Goal: Task Accomplishment & Management: Manage account settings

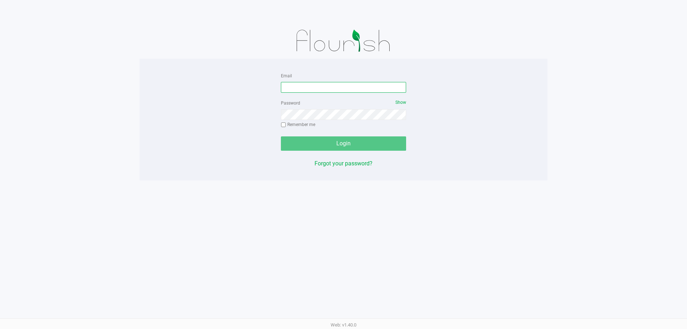
click at [309, 85] on input "Email" at bounding box center [343, 87] width 125 height 11
type input "[EMAIL_ADDRESS][DOMAIN_NAME]"
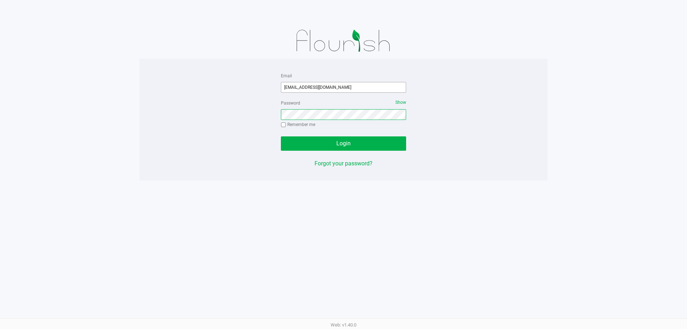
click at [281, 136] on button "Login" at bounding box center [343, 143] width 125 height 14
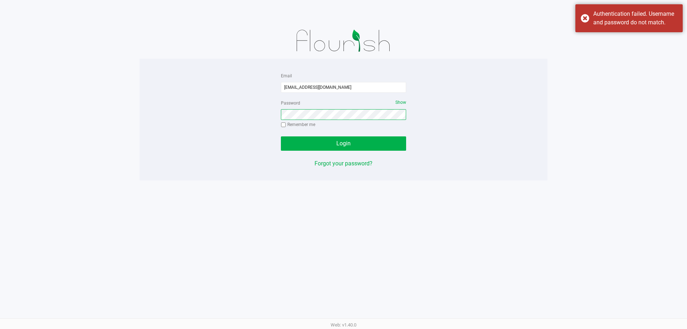
click at [281, 136] on button "Login" at bounding box center [343, 143] width 125 height 14
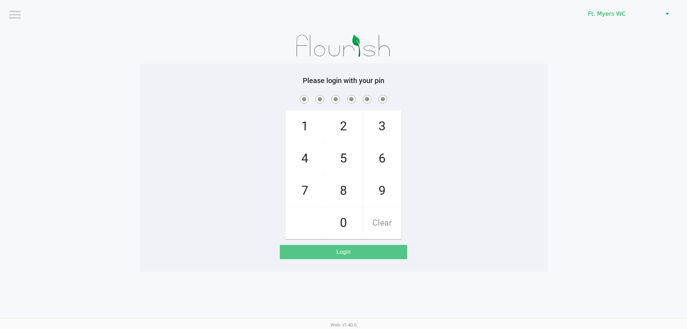
click at [296, 193] on span "7" at bounding box center [305, 190] width 38 height 31
checkbox input "true"
click at [345, 162] on span "5" at bounding box center [344, 158] width 38 height 31
checkbox input "true"
click at [378, 156] on span "6" at bounding box center [382, 158] width 38 height 31
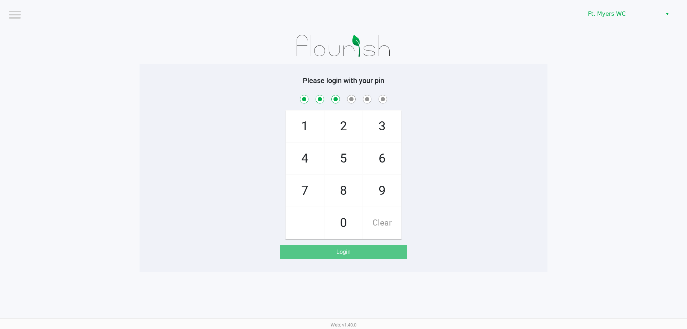
checkbox input "true"
click at [378, 156] on span "6" at bounding box center [382, 158] width 38 height 31
checkbox input "true"
click at [310, 159] on span "4" at bounding box center [305, 158] width 38 height 31
checkbox input "true"
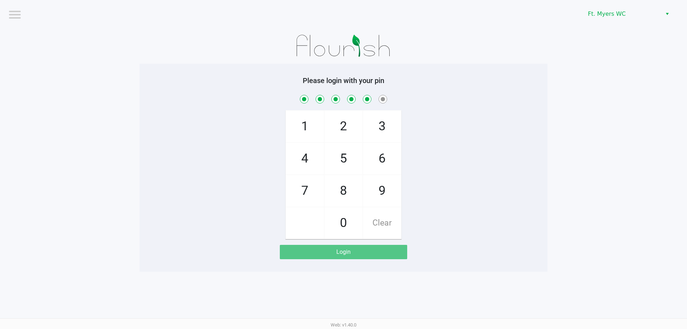
click at [378, 130] on span "3" at bounding box center [382, 126] width 38 height 31
checkbox input "true"
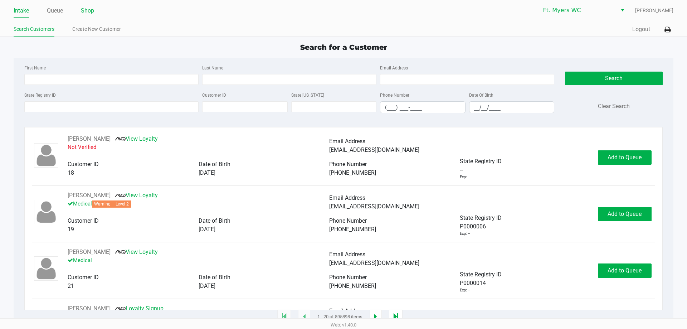
click at [86, 11] on link "Shop" at bounding box center [87, 11] width 13 height 10
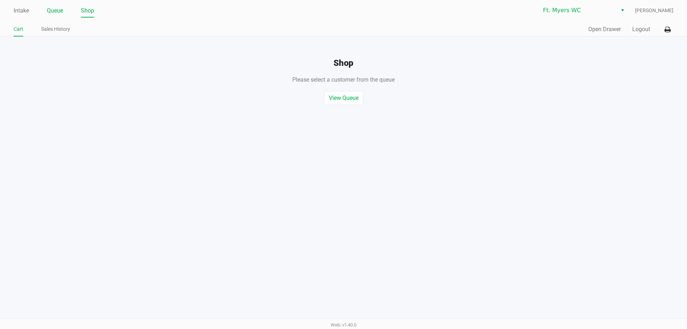
click at [63, 10] on link "Queue" at bounding box center [55, 11] width 16 height 10
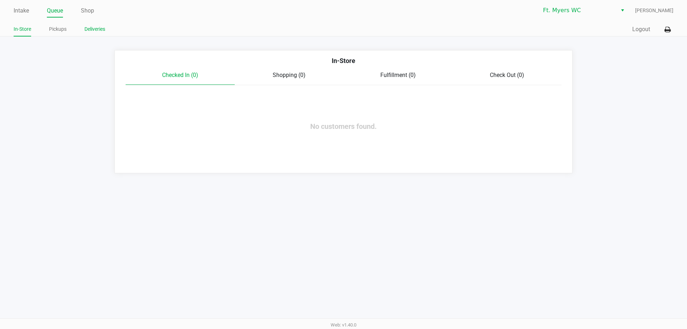
click at [89, 31] on link "Deliveries" at bounding box center [94, 29] width 21 height 9
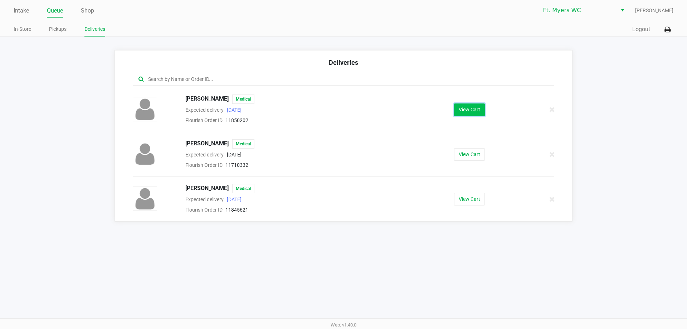
click at [469, 110] on button "View Cart" at bounding box center [469, 109] width 31 height 13
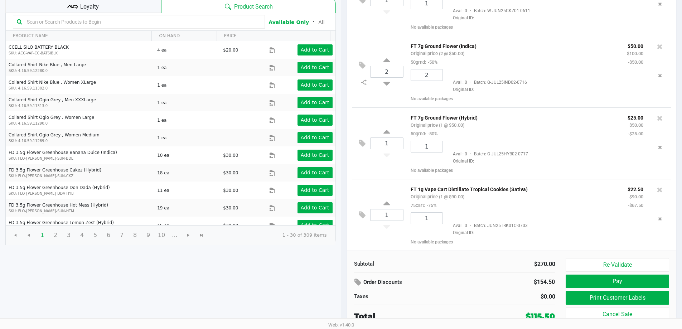
scroll to position [73, 0]
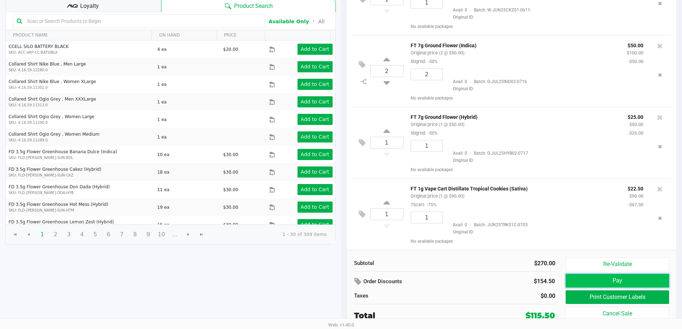
click at [606, 278] on button "Pay" at bounding box center [616, 281] width 103 height 14
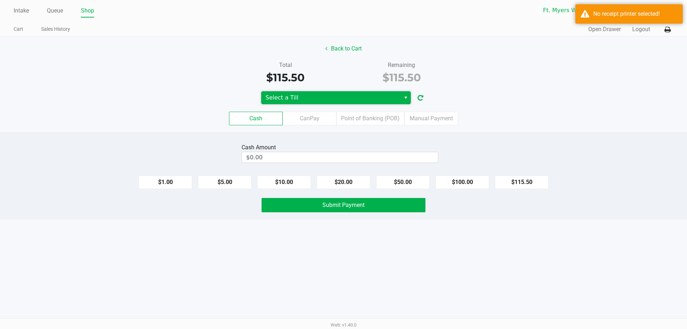
click at [391, 97] on span "Select a Till" at bounding box center [331, 97] width 131 height 9
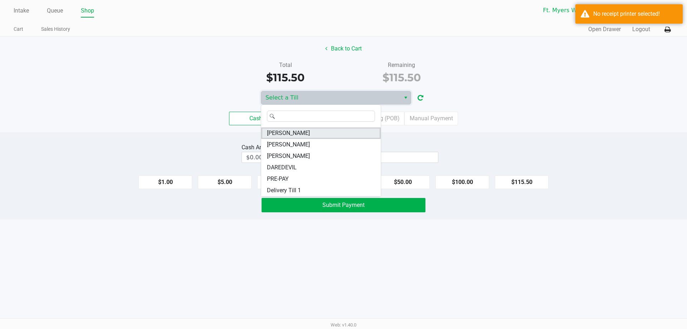
click at [319, 137] on li "[PERSON_NAME]" at bounding box center [321, 132] width 120 height 11
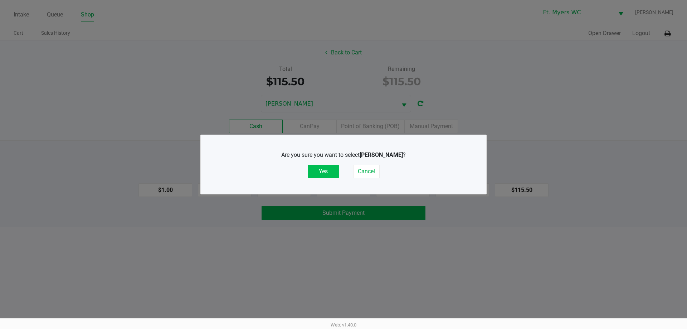
click at [314, 173] on button "Yes" at bounding box center [323, 172] width 31 height 14
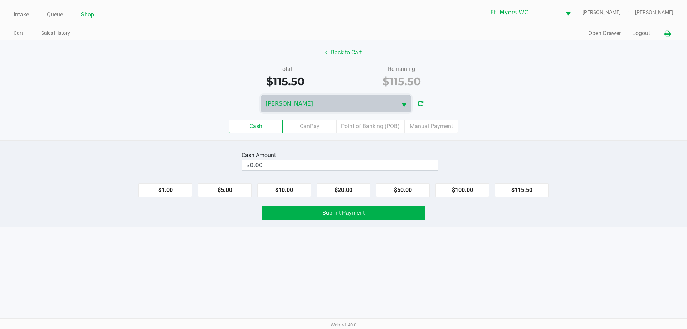
click at [667, 33] on icon at bounding box center [668, 33] width 6 height 5
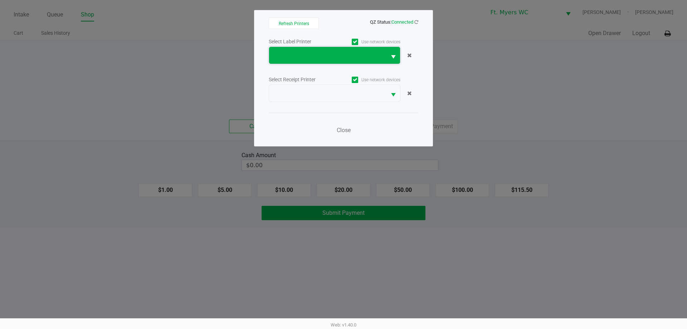
click at [361, 54] on span at bounding box center [327, 55] width 109 height 9
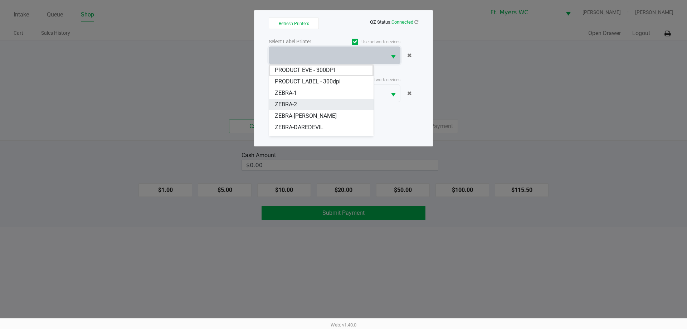
click at [329, 106] on li "ZEBRA-2" at bounding box center [321, 104] width 104 height 11
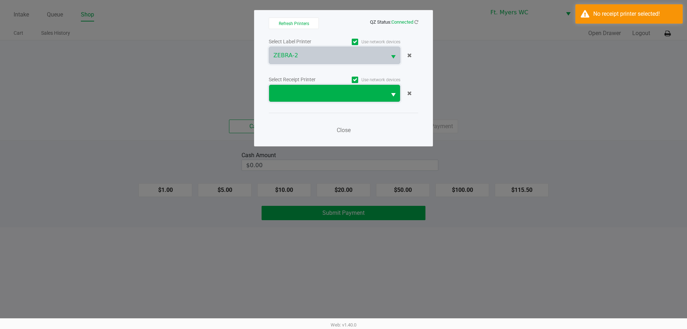
click at [331, 89] on span at bounding box center [327, 93] width 109 height 9
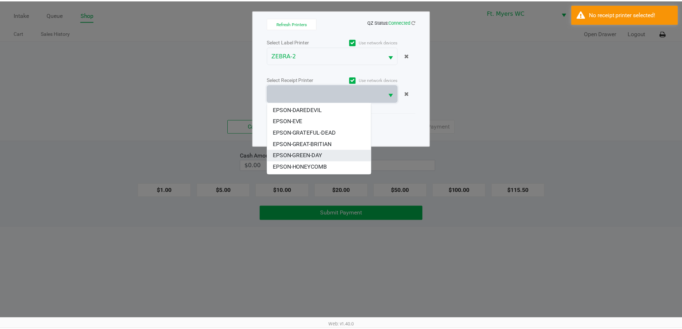
scroll to position [43, 0]
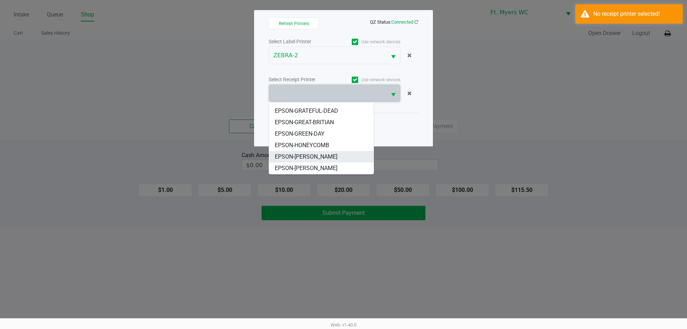
click at [325, 155] on li "EPSON-KATE-RYAN" at bounding box center [321, 156] width 104 height 11
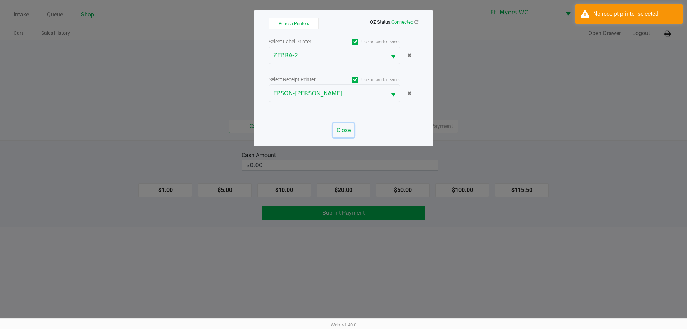
click at [345, 133] on span "Close" at bounding box center [344, 130] width 14 height 7
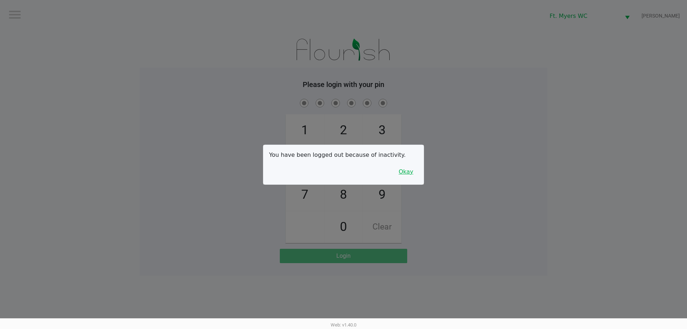
click at [409, 171] on button "Okay" at bounding box center [406, 172] width 24 height 14
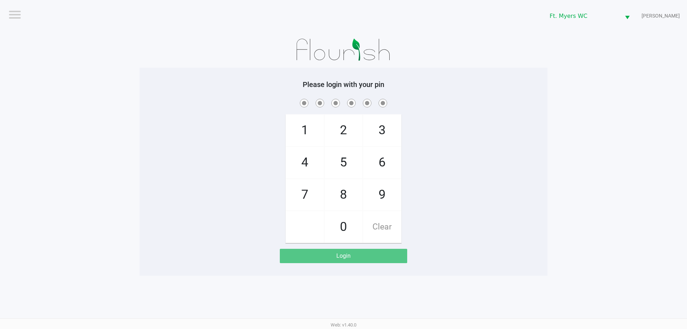
click at [310, 194] on span "7" at bounding box center [305, 194] width 38 height 31
checkbox input "true"
click at [351, 169] on span "5" at bounding box center [344, 162] width 38 height 31
checkbox input "true"
click at [387, 168] on span "6" at bounding box center [382, 162] width 38 height 31
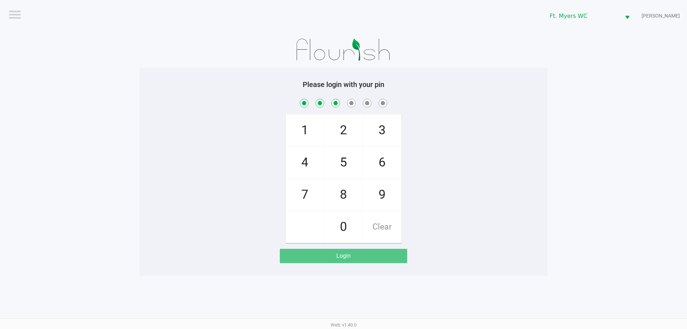
checkbox input "true"
click at [387, 168] on span "6" at bounding box center [382, 162] width 38 height 31
checkbox input "true"
click at [313, 162] on span "4" at bounding box center [305, 162] width 38 height 31
checkbox input "true"
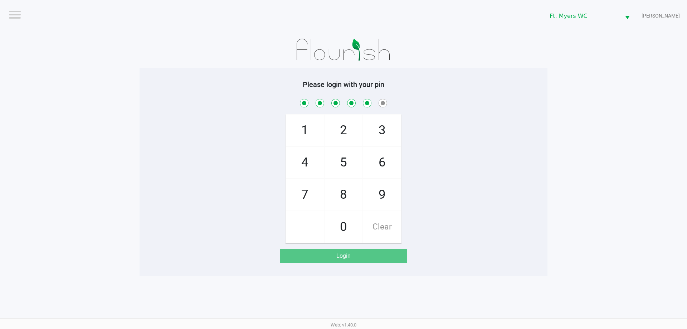
click at [373, 131] on span "3" at bounding box center [382, 130] width 38 height 31
checkbox input "true"
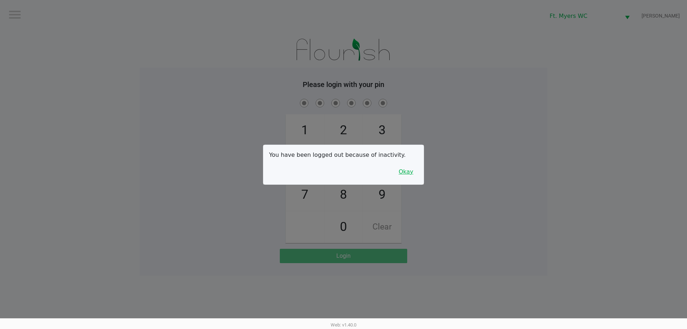
click at [409, 172] on button "Okay" at bounding box center [406, 172] width 24 height 14
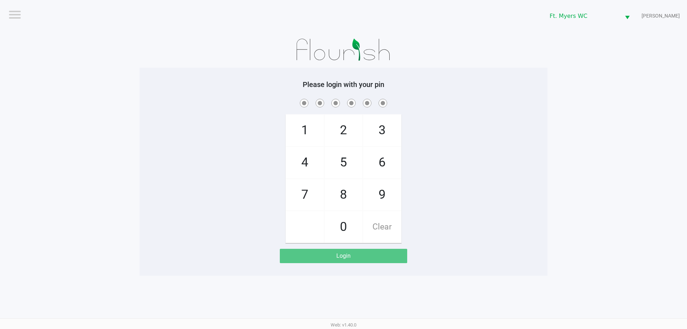
click at [303, 188] on span "7" at bounding box center [305, 194] width 38 height 31
checkbox input "true"
click at [337, 165] on span "5" at bounding box center [344, 162] width 38 height 31
checkbox input "true"
click at [390, 159] on span "6" at bounding box center [382, 162] width 38 height 31
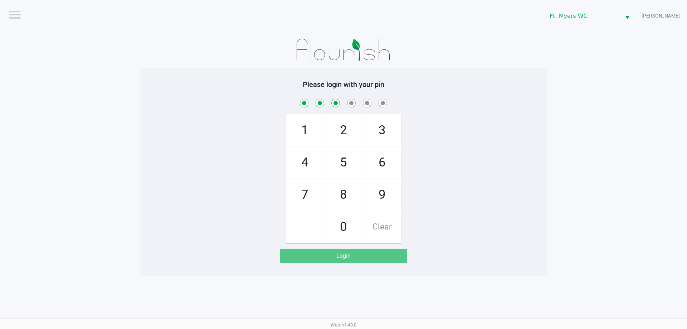
checkbox input "true"
drag, startPoint x: 390, startPoint y: 159, endPoint x: 386, endPoint y: 159, distance: 4.4
click at [390, 159] on span "6" at bounding box center [382, 162] width 38 height 31
checkbox input "true"
click at [315, 160] on span "4" at bounding box center [305, 162] width 38 height 31
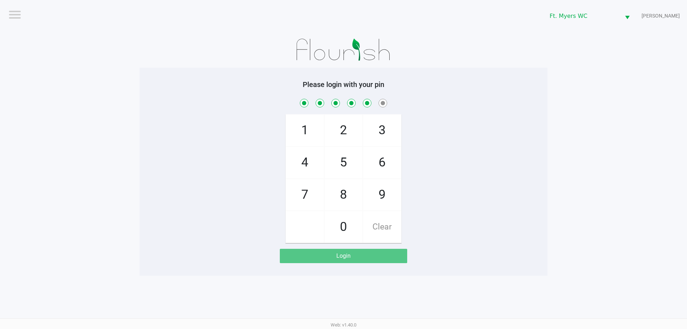
checkbox input "true"
click at [383, 138] on span "3" at bounding box center [382, 130] width 38 height 31
checkbox input "true"
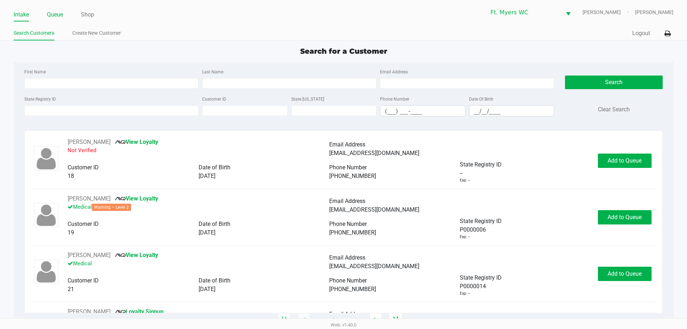
click at [55, 15] on link "Queue" at bounding box center [55, 15] width 16 height 10
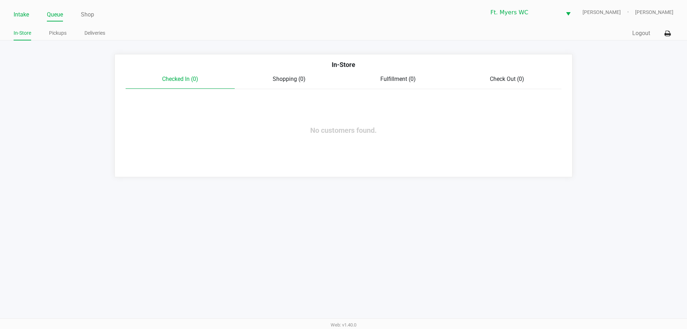
click at [16, 15] on link "Intake" at bounding box center [21, 15] width 15 height 10
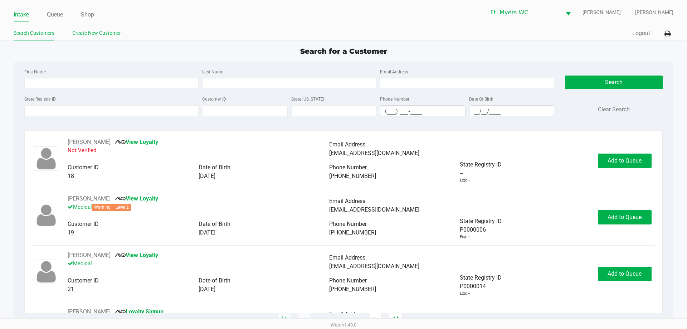
click at [100, 35] on link "Create New Customer" at bounding box center [96, 33] width 49 height 9
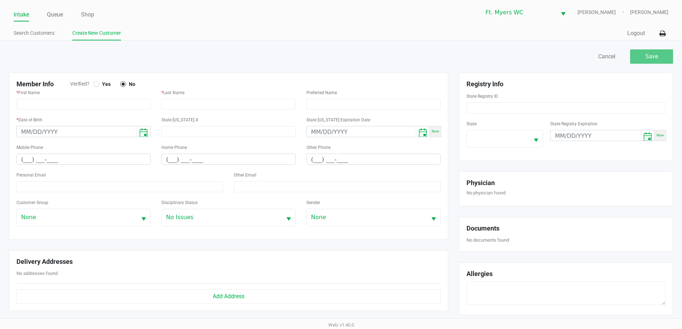
click at [96, 86] on label "Yes" at bounding box center [103, 84] width 21 height 6
click at [77, 105] on input "text" at bounding box center [83, 104] width 134 height 11
type input "Denise"
type input "Smith"
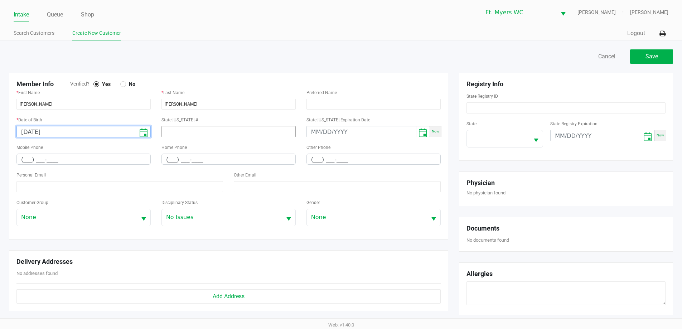
type input "08/30/1982"
click at [204, 130] on input at bounding box center [228, 131] width 134 height 11
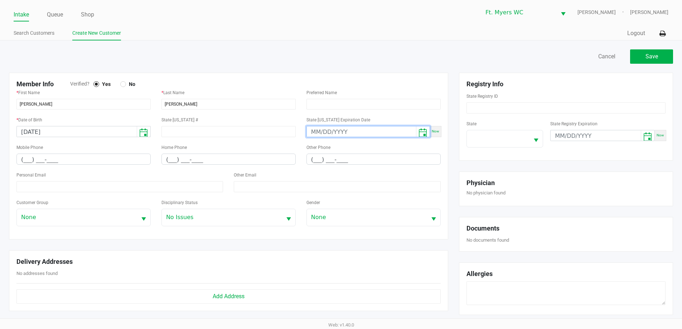
type input "month/day/year"
click at [22, 160] on input "(___) ___-____" at bounding box center [83, 159] width 133 height 11
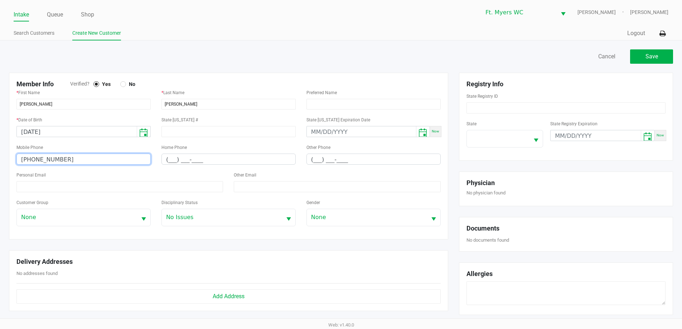
type input "(235) 233-7604"
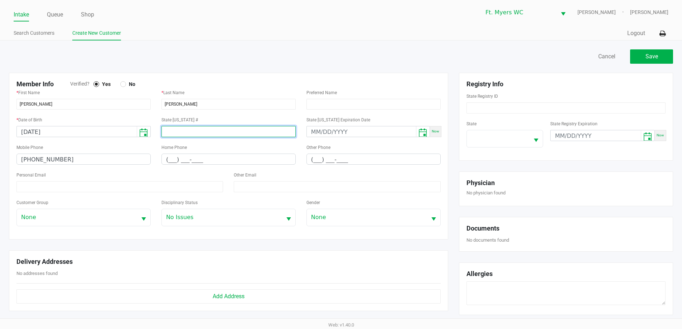
click at [211, 135] on input at bounding box center [228, 131] width 134 height 11
click at [213, 136] on input at bounding box center [228, 131] width 134 height 11
paste input "P2AK3126"
type input "P2AK3126"
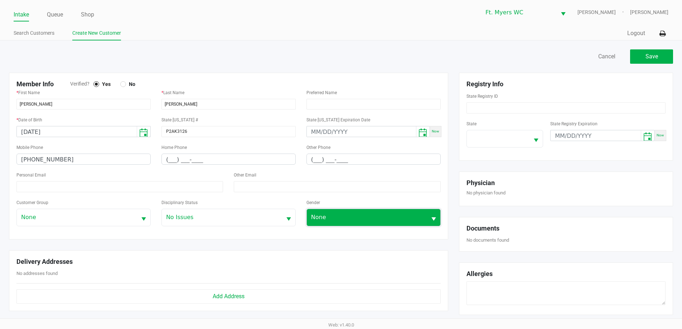
click at [356, 218] on span "None" at bounding box center [366, 217] width 111 height 9
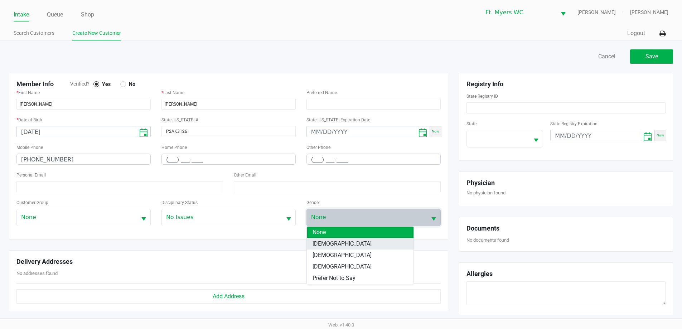
click at [355, 244] on li "Female" at bounding box center [360, 243] width 107 height 11
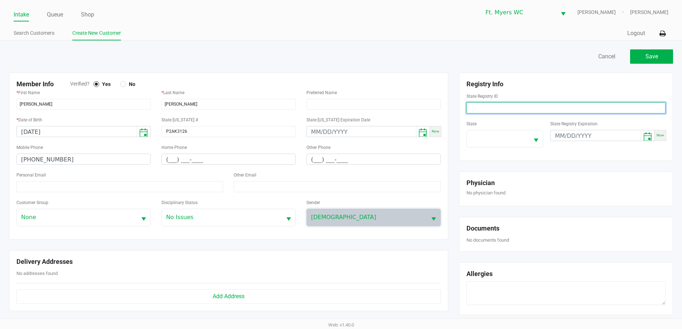
click at [497, 104] on input at bounding box center [565, 107] width 199 height 11
paste input "P2AK3126"
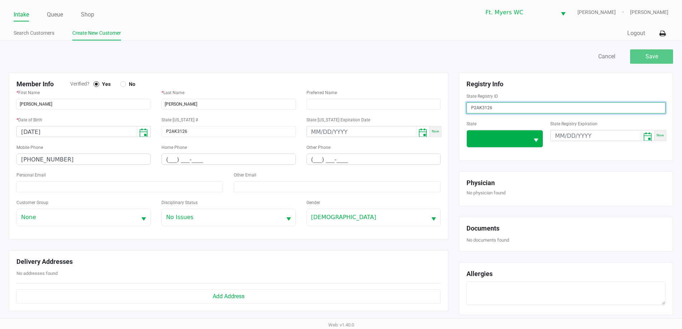
type input "P2AK3126"
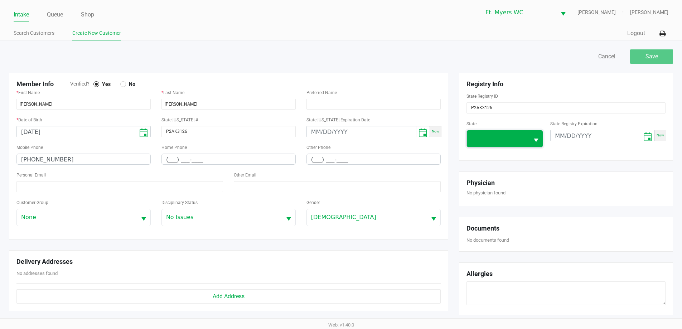
click at [497, 137] on span at bounding box center [498, 138] width 54 height 9
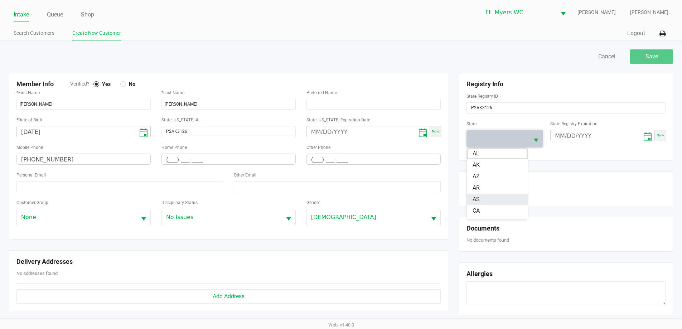
scroll to position [72, 0]
click at [496, 195] on li "FL" at bounding box center [497, 196] width 61 height 11
click at [660, 54] on button "Save" at bounding box center [651, 56] width 43 height 14
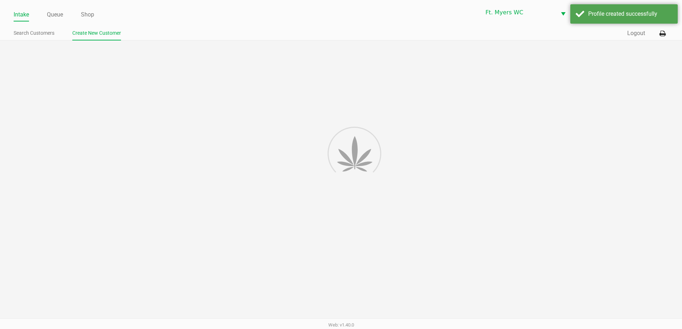
type input "---"
type input "( __) ___-____"
type input "---"
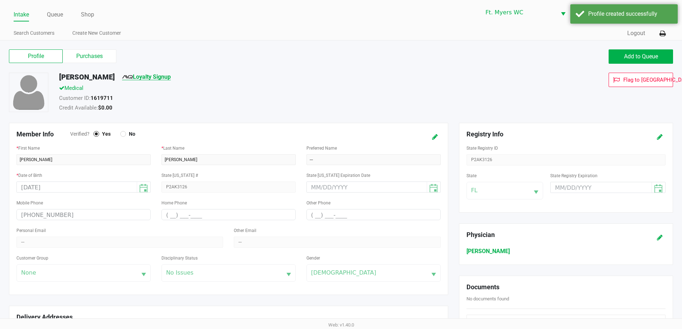
click at [147, 76] on link "Loyalty Signup" at bounding box center [146, 76] width 49 height 7
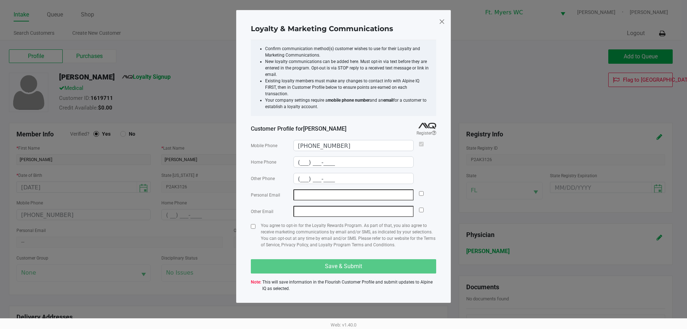
click at [439, 22] on span at bounding box center [442, 21] width 6 height 11
type input "(___) ___-____"
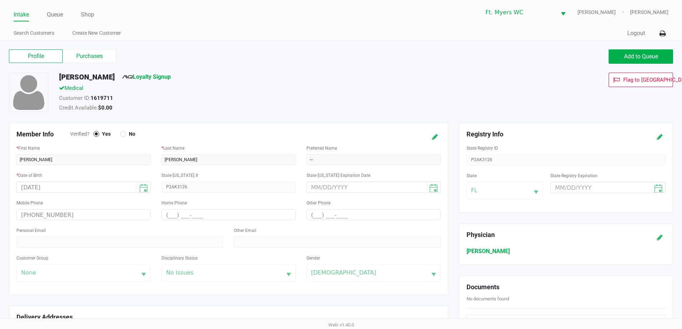
click at [38, 243] on div "Personal Email" at bounding box center [119, 237] width 206 height 22
click at [433, 136] on icon at bounding box center [435, 137] width 6 height 5
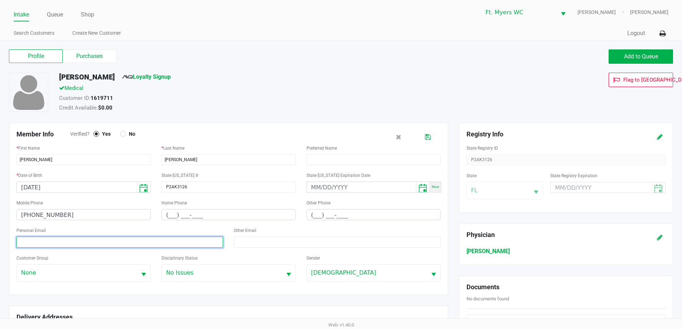
click at [33, 242] on input at bounding box center [119, 242] width 206 height 11
paste input "denisedouble1@gmail.com"
type input "denisedouble1@gmail.com"
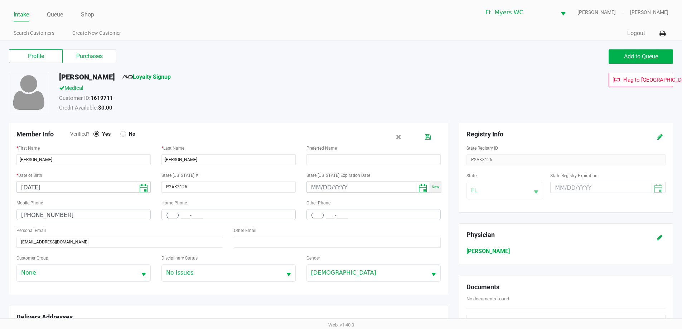
click at [431, 135] on button at bounding box center [427, 136] width 11 height 13
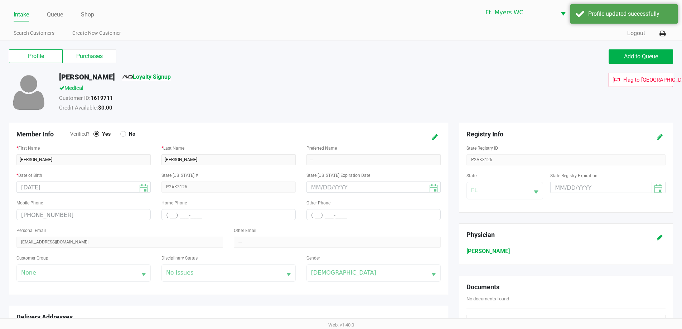
click at [134, 77] on link "Loyalty Signup" at bounding box center [146, 76] width 49 height 7
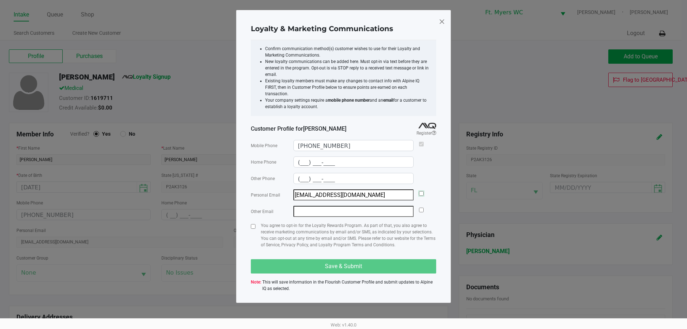
click at [423, 191] on input "checkbox" at bounding box center [421, 193] width 5 height 5
checkbox input "true"
click at [252, 224] on input "checkbox" at bounding box center [253, 226] width 5 height 5
checkbox input "true"
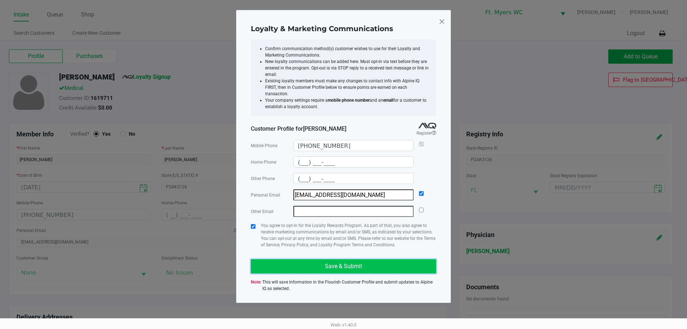
click at [298, 264] on button "Save & Submit" at bounding box center [343, 266] width 185 height 14
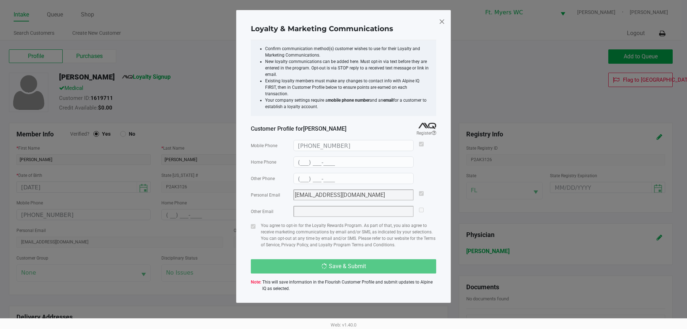
type input "(___) ___-____"
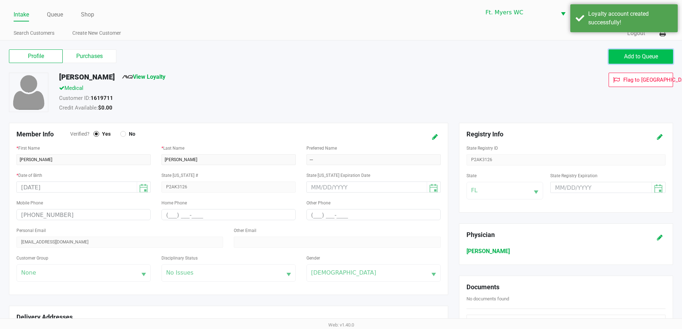
click at [648, 57] on span "Add to Queue" at bounding box center [641, 56] width 34 height 7
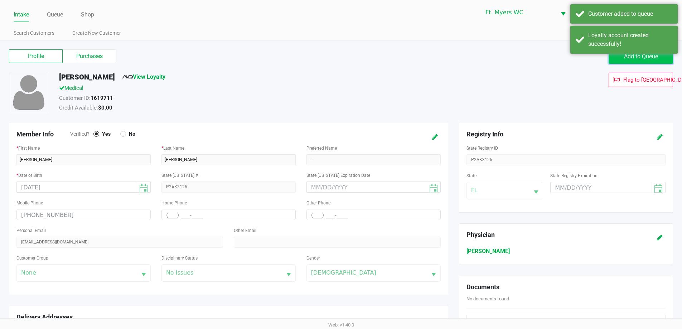
click at [648, 57] on span "Add to Queue" at bounding box center [641, 56] width 34 height 7
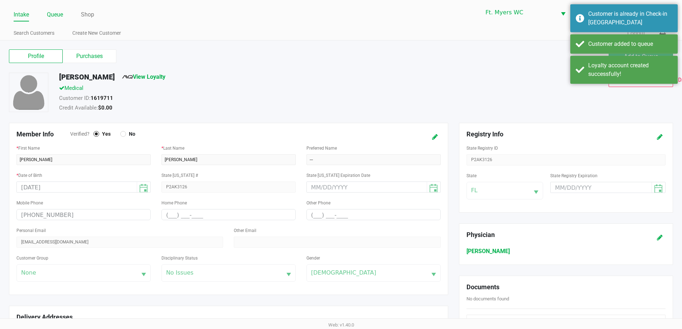
click at [59, 15] on link "Queue" at bounding box center [55, 15] width 16 height 10
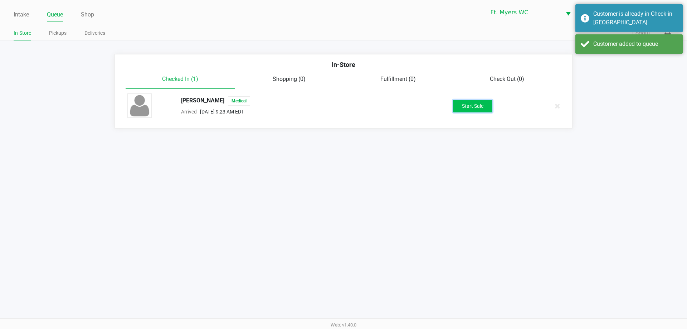
click at [478, 105] on button "Start Sale" at bounding box center [472, 106] width 39 height 13
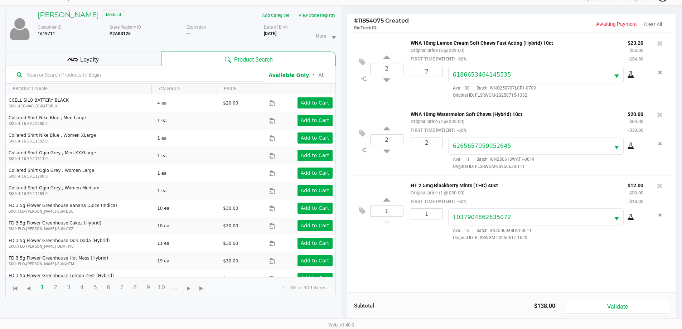
scroll to position [77, 0]
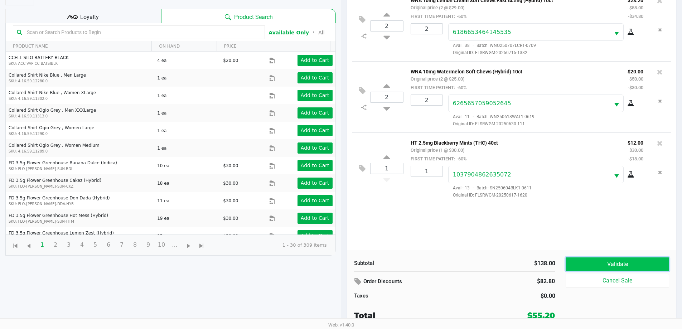
click at [628, 262] on button "Validate" at bounding box center [616, 264] width 103 height 14
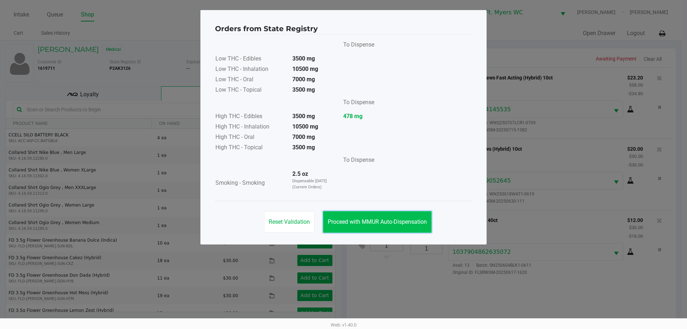
click at [392, 221] on span "Proceed with MMUR Auto-Dispensation" at bounding box center [377, 221] width 99 height 7
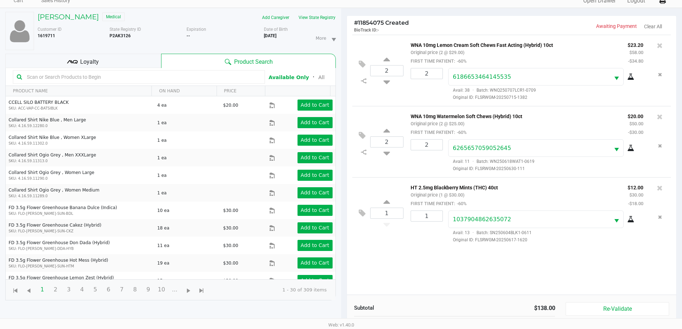
scroll to position [77, 0]
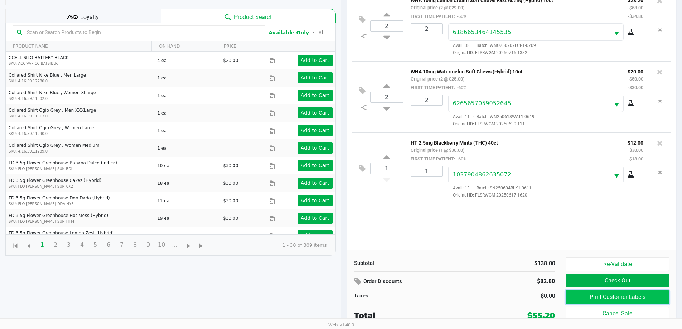
click at [611, 300] on button "Print Customer Labels" at bounding box center [616, 297] width 103 height 14
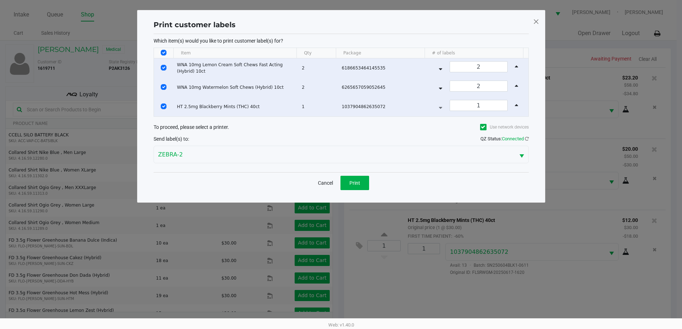
scroll to position [0, 0]
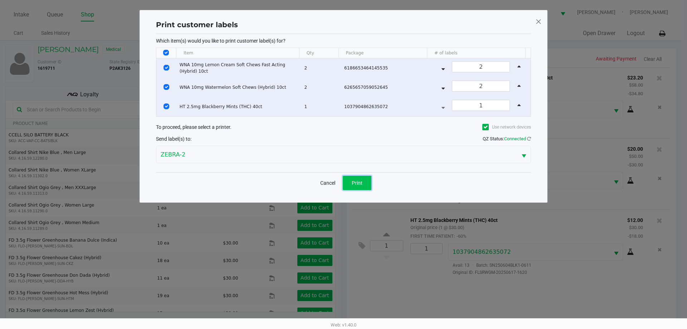
click at [363, 179] on button "Print" at bounding box center [357, 183] width 29 height 14
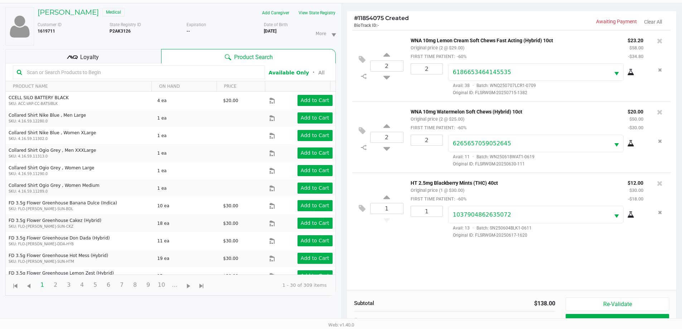
scroll to position [77, 0]
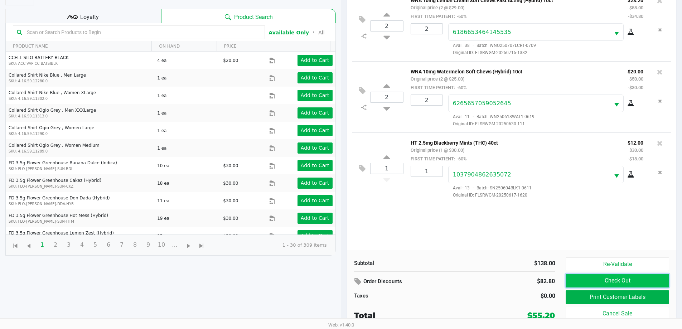
click at [625, 278] on button "Check Out" at bounding box center [616, 281] width 103 height 14
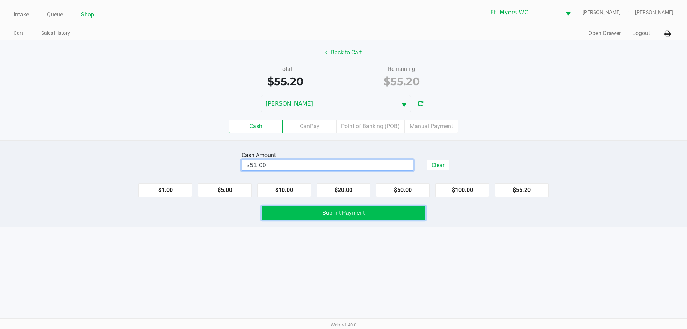
click at [352, 214] on span "Submit Payment" at bounding box center [343, 212] width 42 height 7
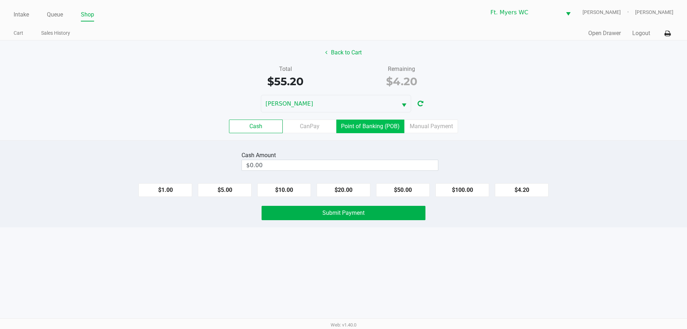
click at [368, 129] on label "Point of Banking (POB)" at bounding box center [370, 127] width 68 height 14
click at [0, 0] on 7 "Point of Banking (POB)" at bounding box center [0, 0] width 0 height 0
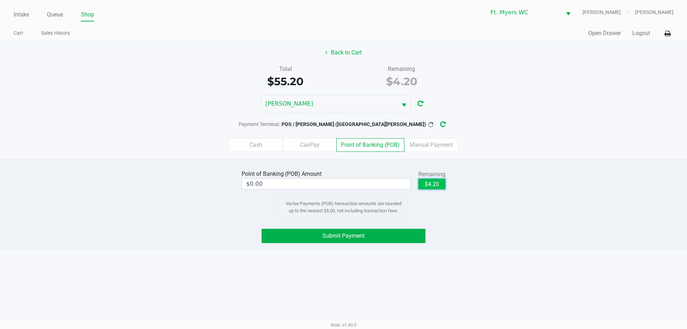
click at [433, 185] on button "$4.20" at bounding box center [431, 184] width 27 height 11
type input "$4.20"
click at [370, 233] on button "Submit Payment" at bounding box center [344, 236] width 164 height 14
click at [443, 120] on button "button" at bounding box center [448, 124] width 11 height 13
click at [351, 234] on span "Submit Payment" at bounding box center [343, 235] width 42 height 7
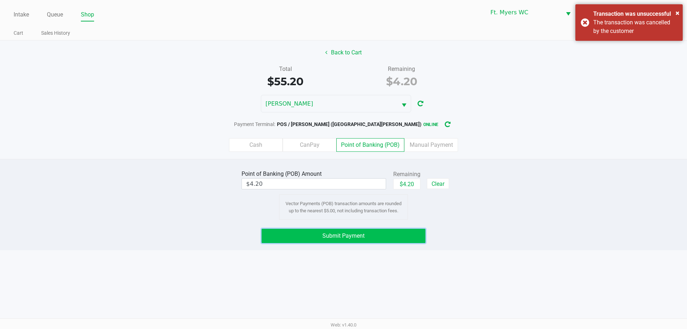
click at [342, 237] on span "Submit Payment" at bounding box center [343, 235] width 42 height 7
click at [368, 241] on button "Submit Payment" at bounding box center [344, 236] width 164 height 14
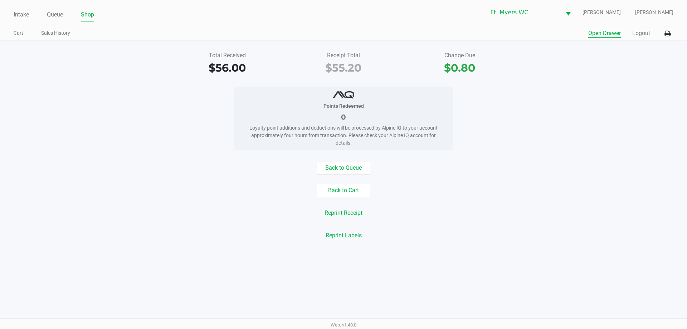
click at [598, 33] on button "Open Drawer" at bounding box center [604, 33] width 33 height 9
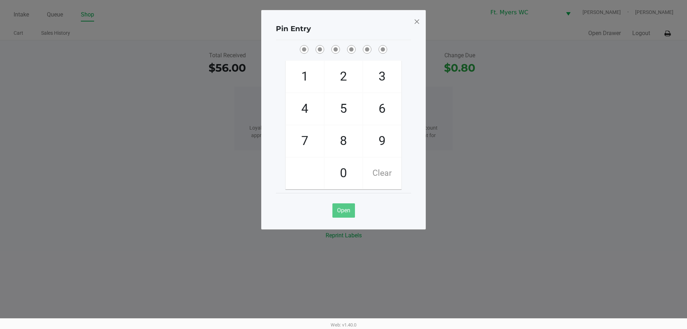
click at [300, 143] on span "7" at bounding box center [305, 140] width 38 height 31
checkbox input "true"
click at [346, 110] on span "5" at bounding box center [344, 108] width 38 height 31
checkbox input "true"
click at [380, 105] on span "6" at bounding box center [382, 108] width 38 height 31
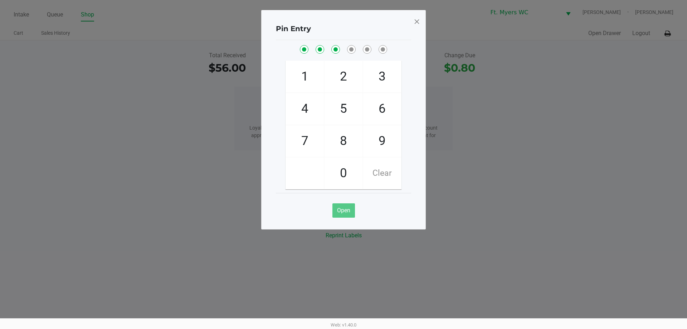
checkbox input "true"
click at [380, 105] on span "6" at bounding box center [382, 108] width 38 height 31
checkbox input "true"
click at [304, 108] on span "4" at bounding box center [305, 108] width 38 height 31
checkbox input "true"
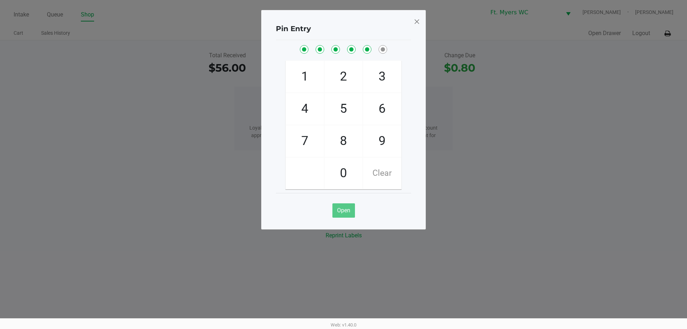
click at [374, 72] on span "3" at bounding box center [382, 76] width 38 height 31
checkbox input "true"
click at [414, 20] on span at bounding box center [417, 21] width 6 height 11
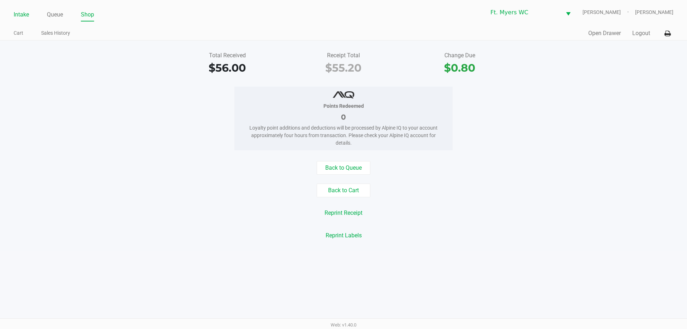
click at [26, 15] on link "Intake" at bounding box center [21, 15] width 15 height 10
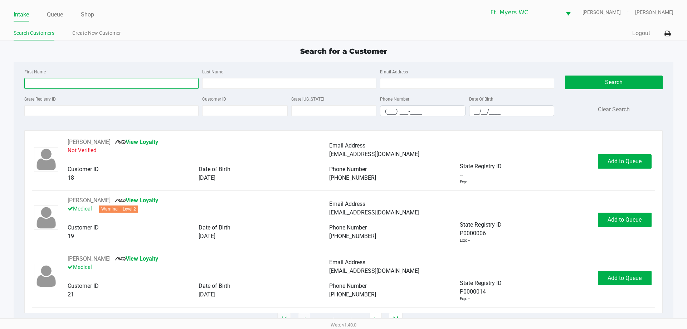
click at [63, 83] on input "First Name" at bounding box center [111, 83] width 174 height 11
type input "gavin"
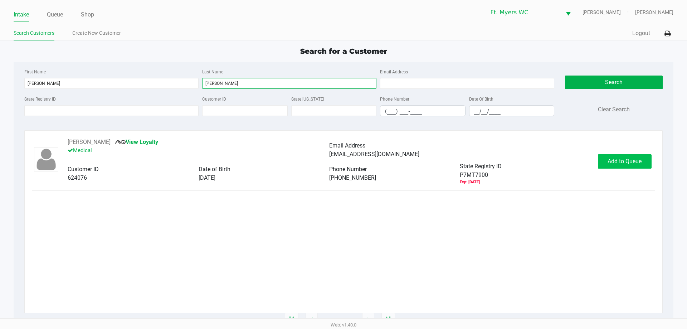
type input "perry"
click at [639, 159] on span "Add to Queue" at bounding box center [625, 161] width 34 height 7
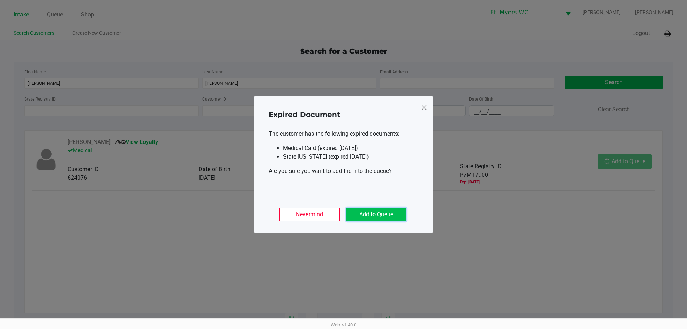
click at [366, 215] on button "Add to Queue" at bounding box center [376, 215] width 60 height 14
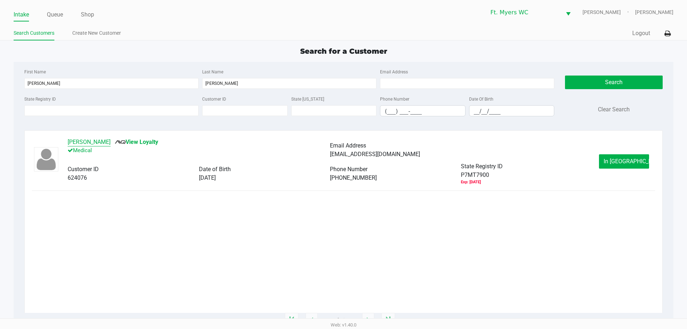
click at [82, 141] on button "GAVIN PERRY" at bounding box center [89, 142] width 43 height 9
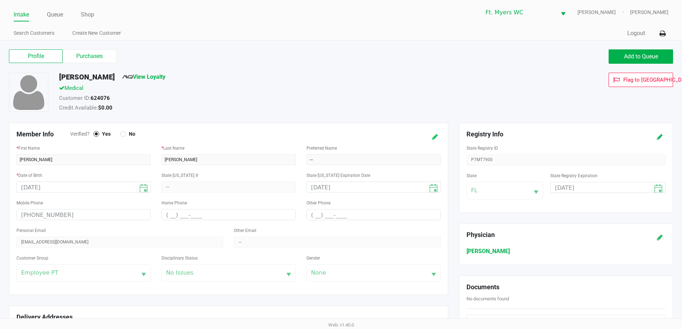
click at [436, 136] on icon at bounding box center [435, 137] width 6 height 5
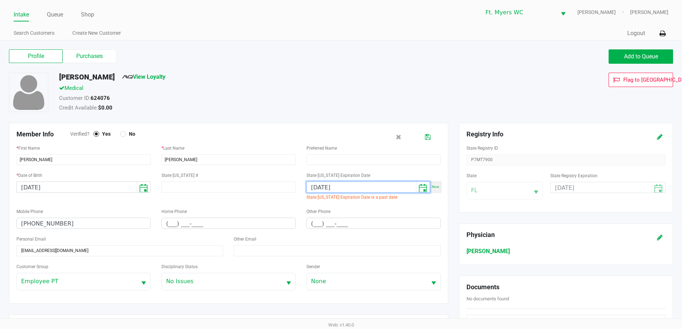
drag, startPoint x: 376, startPoint y: 187, endPoint x: 138, endPoint y: 169, distance: 238.3
click at [138, 169] on form "Member Info Verified? Yes No * First Name GAVIN * Last Name PERRY Preferred Nam…" at bounding box center [228, 213] width 424 height 166
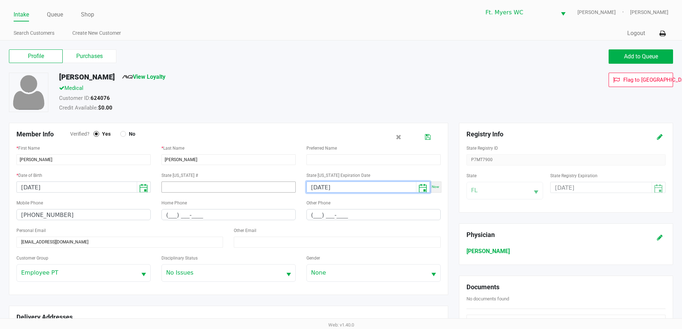
type input "12/14/2025"
click at [211, 184] on input at bounding box center [228, 186] width 134 height 11
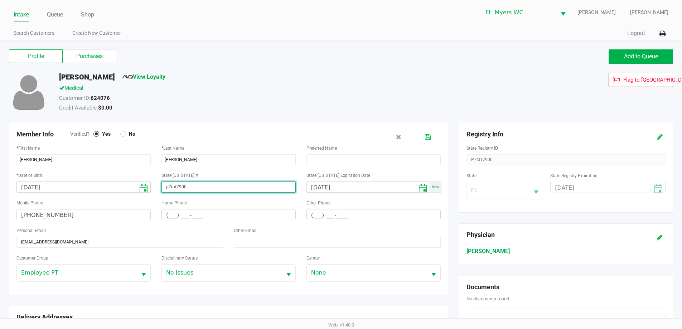
type input "p7mt7900"
click at [429, 138] on icon at bounding box center [428, 137] width 6 height 5
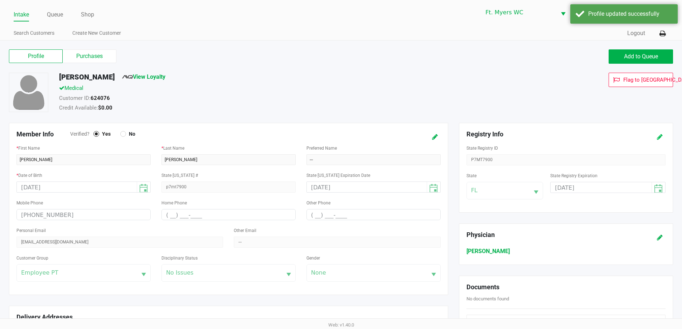
click at [659, 138] on icon at bounding box center [660, 137] width 6 height 5
drag, startPoint x: 610, startPoint y: 189, endPoint x: 386, endPoint y: 150, distance: 227.0
click at [397, 175] on div "Member Info Verified? Yes No * First Name GAVIN * Last Name PERRY Preferred Nam…" at bounding box center [341, 269] width 675 height 292
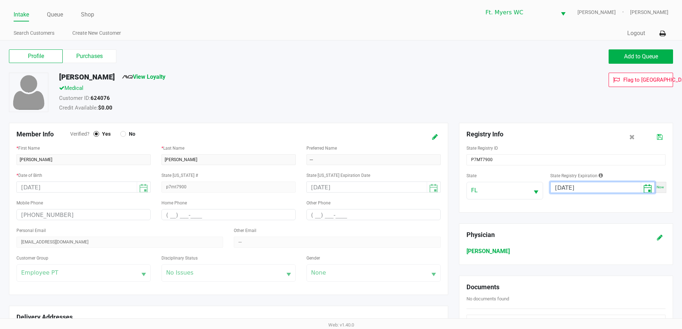
type input "12/14/2025"
click at [660, 135] on icon at bounding box center [660, 137] width 6 height 5
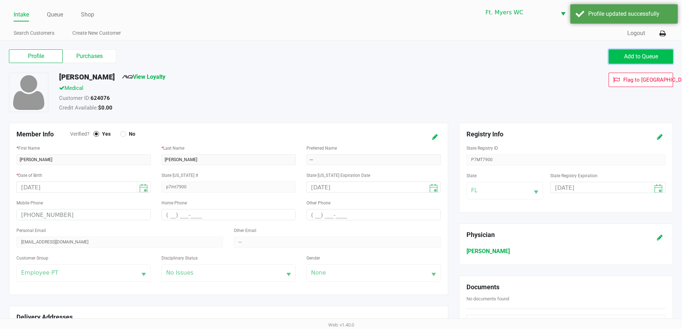
click at [652, 55] on span "Add to Queue" at bounding box center [641, 56] width 34 height 7
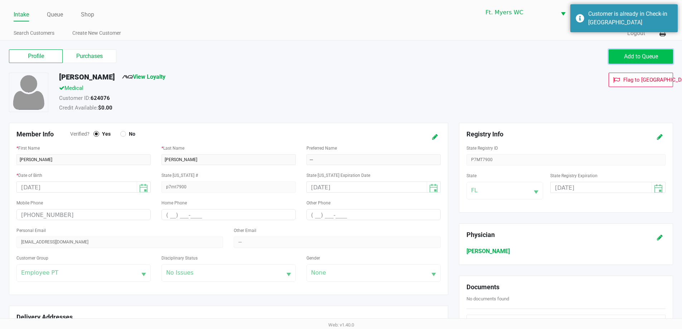
click at [645, 53] on span "Add to Queue" at bounding box center [641, 56] width 34 height 7
click at [59, 14] on link "Queue" at bounding box center [55, 15] width 16 height 10
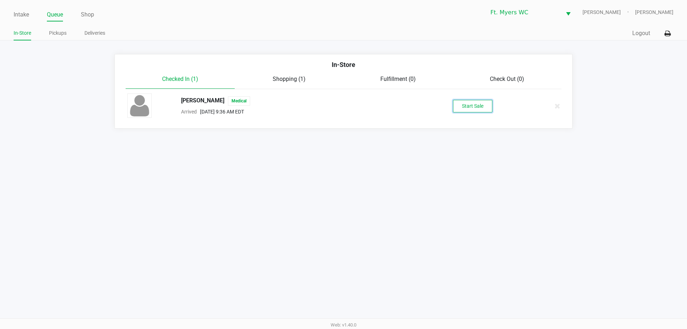
click at [477, 108] on button "Start Sale" at bounding box center [472, 106] width 39 height 13
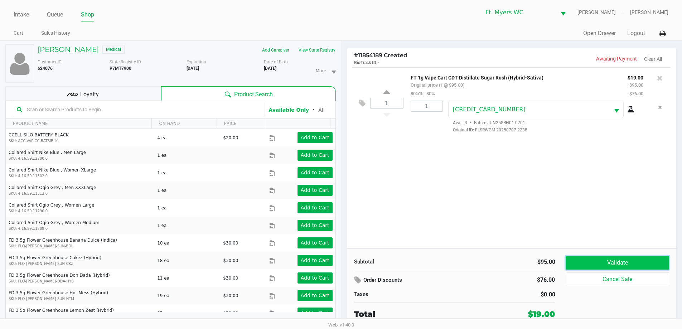
click at [631, 262] on button "Validate" at bounding box center [616, 263] width 103 height 14
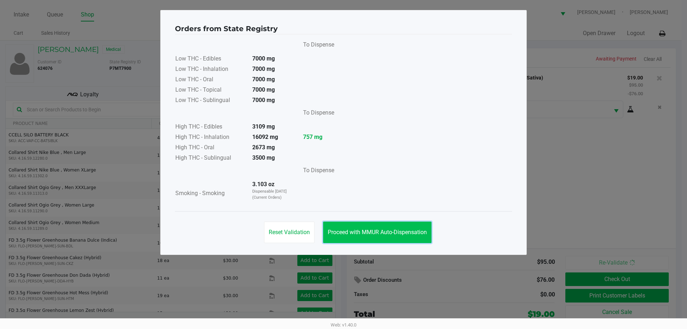
click at [386, 234] on span "Proceed with MMUR Auto-Dispensation" at bounding box center [377, 232] width 99 height 7
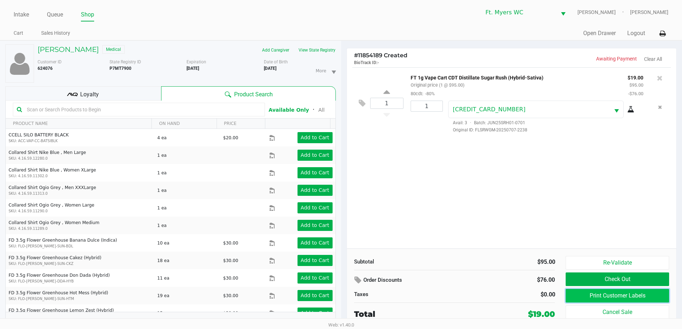
click at [619, 298] on button "Print Customer Labels" at bounding box center [616, 296] width 103 height 14
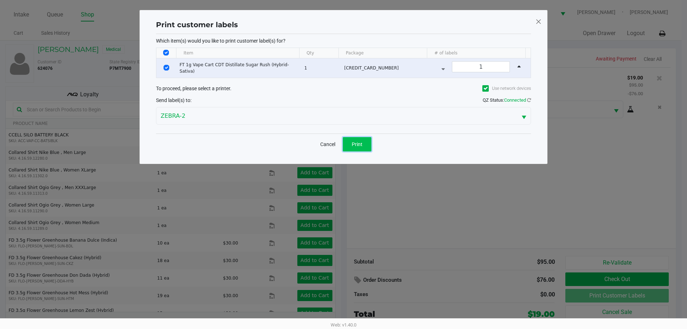
click at [360, 141] on span "Print" at bounding box center [357, 144] width 11 height 6
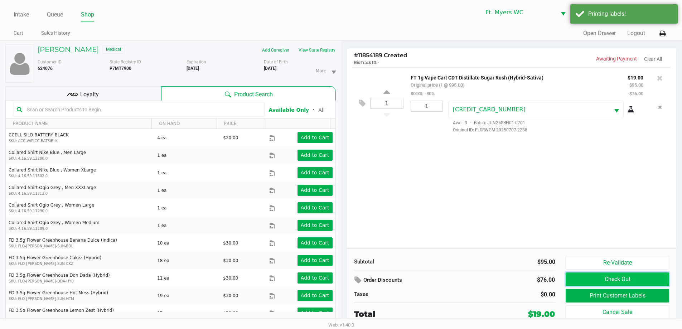
click at [624, 280] on button "Check Out" at bounding box center [616, 279] width 103 height 14
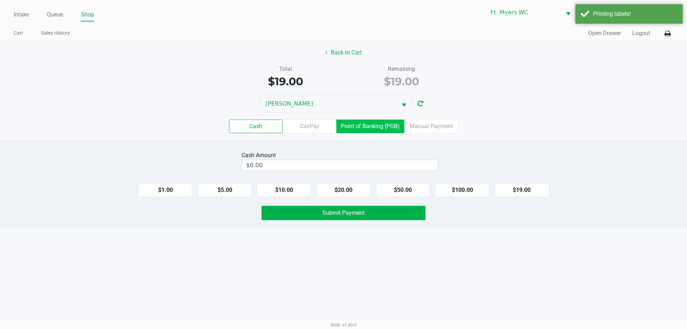
click at [383, 126] on label "Point of Banking (POB)" at bounding box center [370, 127] width 68 height 14
click at [0, 0] on 7 "Point of Banking (POB)" at bounding box center [0, 0] width 0 height 0
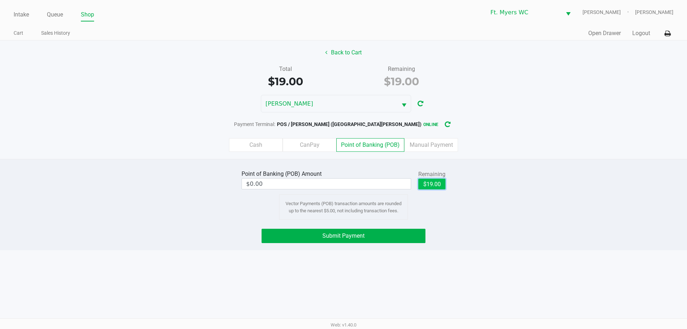
click at [434, 184] on button "$19.00" at bounding box center [431, 184] width 27 height 11
type input "$19.00"
click at [379, 240] on button "Submit Payment" at bounding box center [344, 236] width 164 height 14
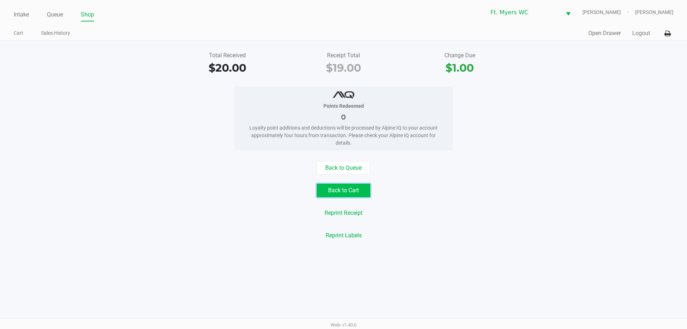
click at [339, 191] on button "Back to Cart" at bounding box center [344, 191] width 54 height 14
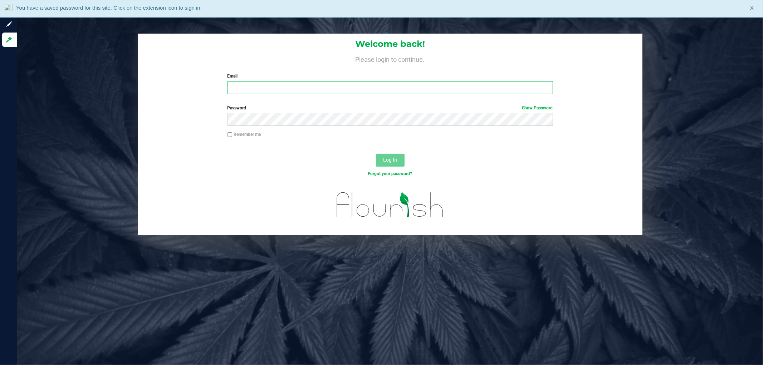
click at [270, 84] on input "Email" at bounding box center [391, 87] width 326 height 13
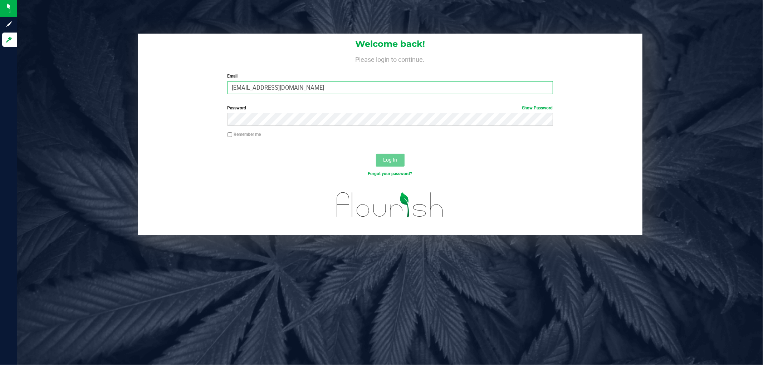
type input "[EMAIL_ADDRESS][DOMAIN_NAME]"
click at [376, 154] on button "Log In" at bounding box center [390, 160] width 29 height 13
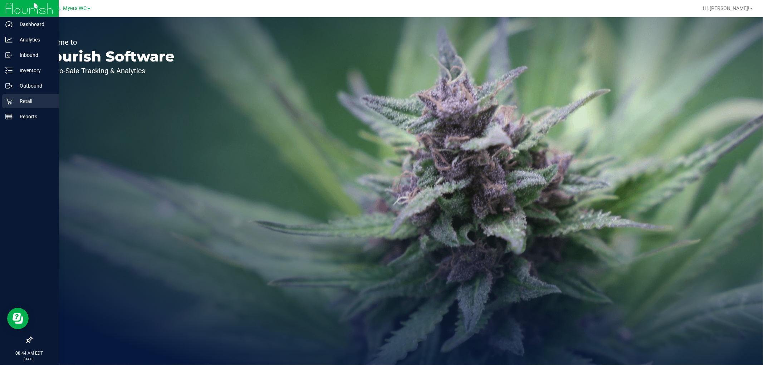
click at [26, 102] on p "Retail" at bounding box center [34, 101] width 43 height 9
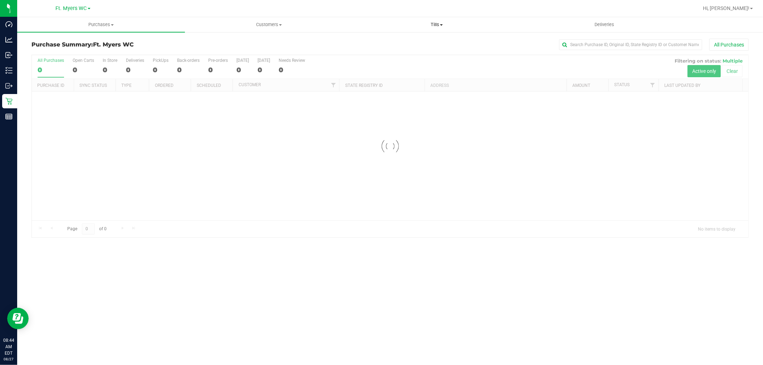
click at [442, 24] on span at bounding box center [441, 24] width 3 height 1
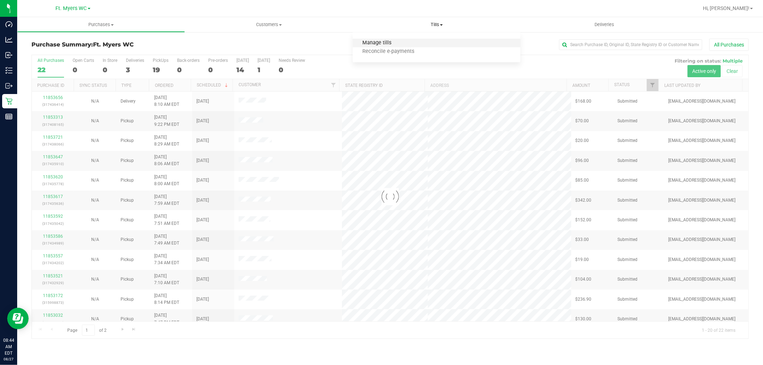
click at [367, 44] on span "Manage tills" at bounding box center [377, 43] width 48 height 6
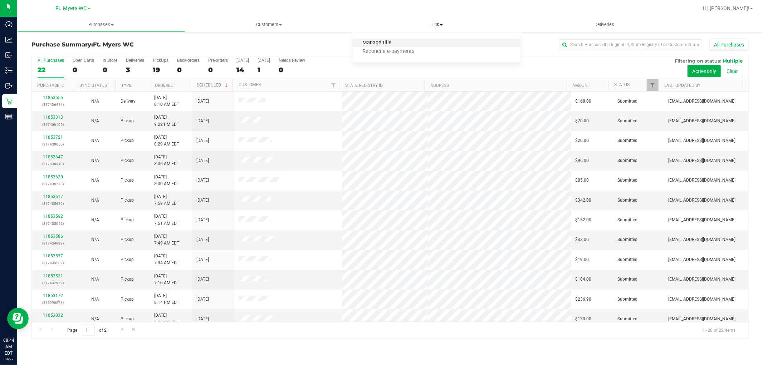
click at [380, 44] on span "Manage tills" at bounding box center [377, 43] width 48 height 6
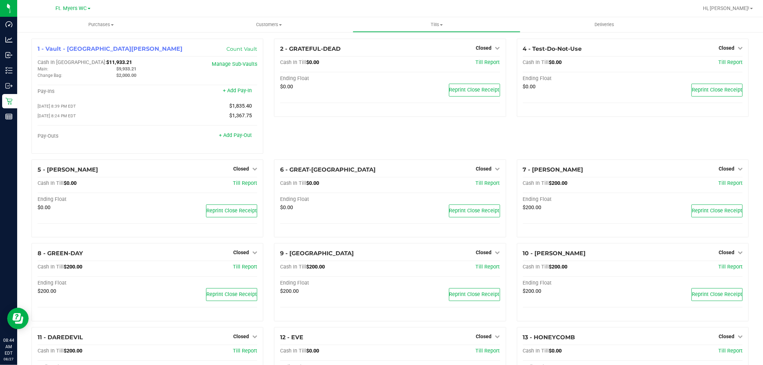
click at [729, 146] on div "4 - Test-Do-Not-Use Closed Open Till Cash In Till $0.00 Till Report Ending Floa…" at bounding box center [633, 99] width 243 height 121
click at [726, 172] on span "Closed" at bounding box center [727, 169] width 16 height 6
click at [715, 188] on div "Open Till" at bounding box center [726, 183] width 53 height 9
click at [717, 184] on link "Open Till" at bounding box center [726, 184] width 19 height 6
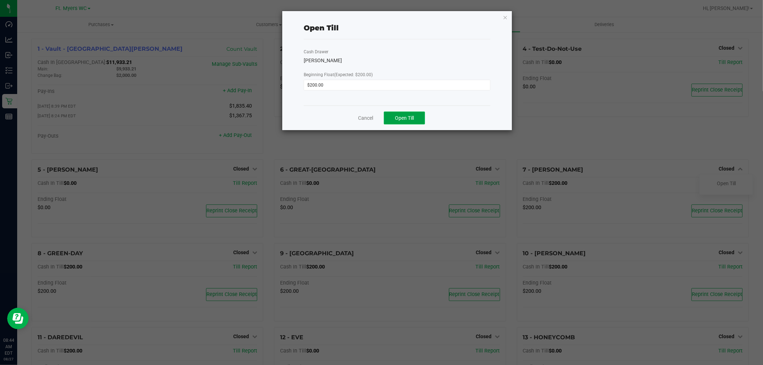
click at [408, 117] on span "Open Till" at bounding box center [404, 118] width 19 height 6
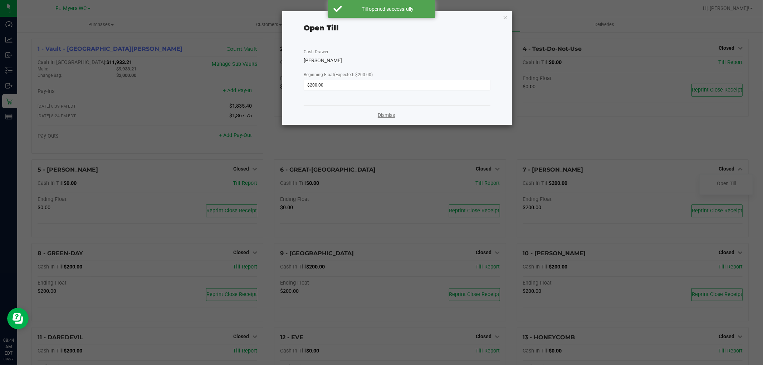
click at [393, 113] on link "Dismiss" at bounding box center [386, 116] width 17 height 8
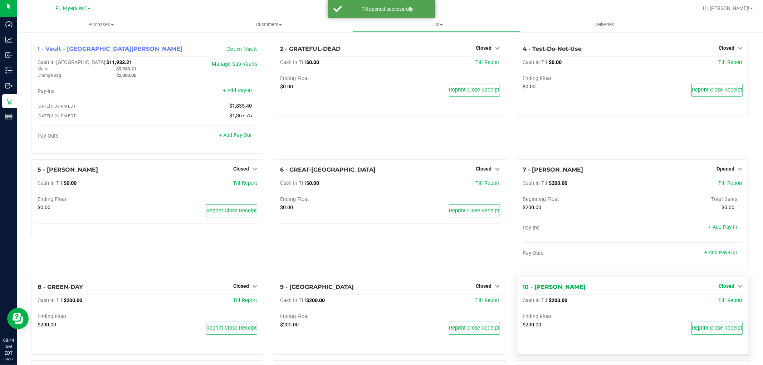
click at [724, 288] on span "Closed" at bounding box center [727, 286] width 16 height 6
click at [720, 304] on link "Open Till" at bounding box center [726, 301] width 19 height 6
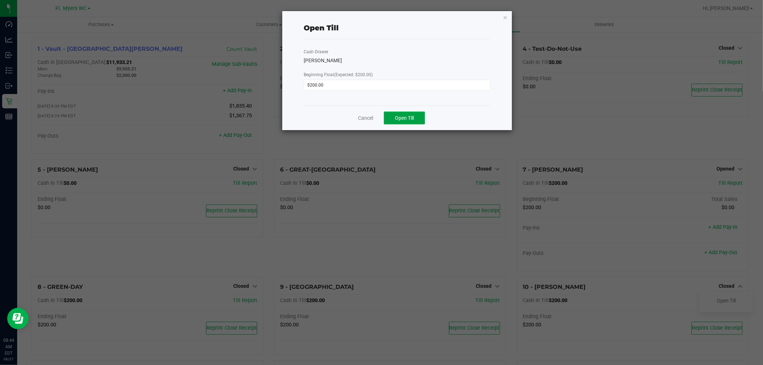
click at [391, 120] on button "Open Till" at bounding box center [404, 118] width 41 height 13
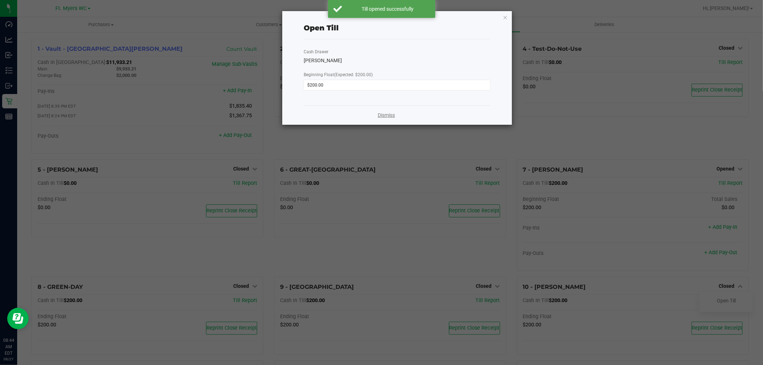
click at [390, 117] on link "Dismiss" at bounding box center [386, 116] width 17 height 8
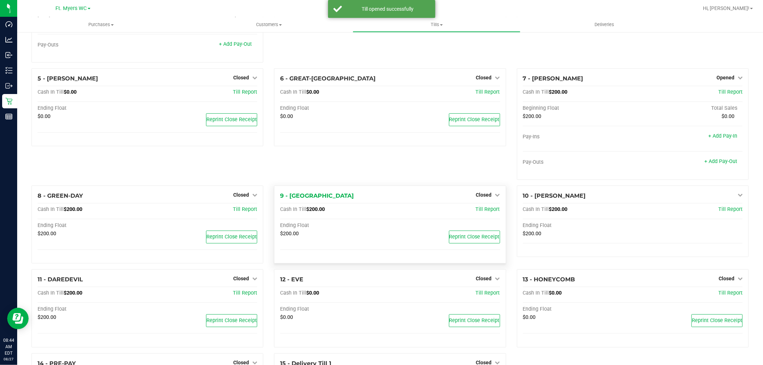
scroll to position [119, 0]
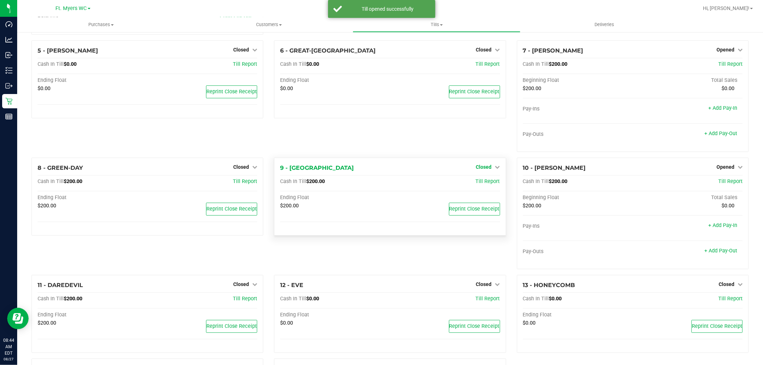
click at [478, 169] on span "Closed" at bounding box center [484, 167] width 16 height 6
click at [476, 185] on link "Open Till" at bounding box center [484, 182] width 19 height 6
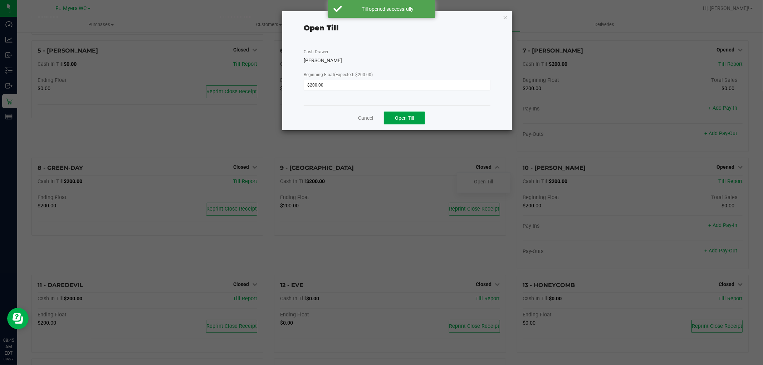
click at [414, 123] on button "Open Till" at bounding box center [404, 118] width 41 height 13
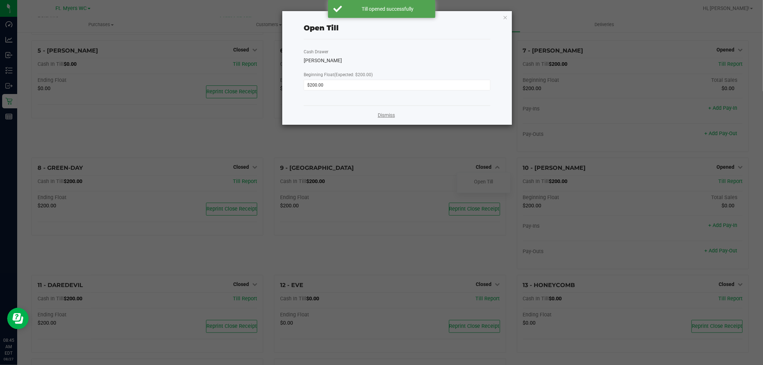
click at [389, 115] on link "Dismiss" at bounding box center [386, 116] width 17 height 8
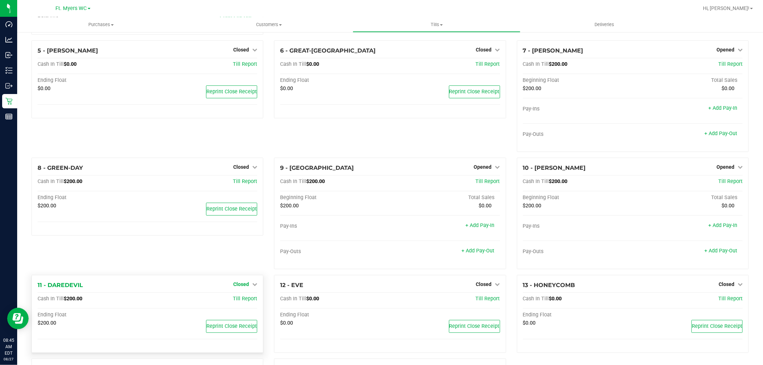
click at [239, 284] on span "Closed" at bounding box center [241, 285] width 16 height 6
click at [239, 300] on link "Open Till" at bounding box center [241, 299] width 19 height 6
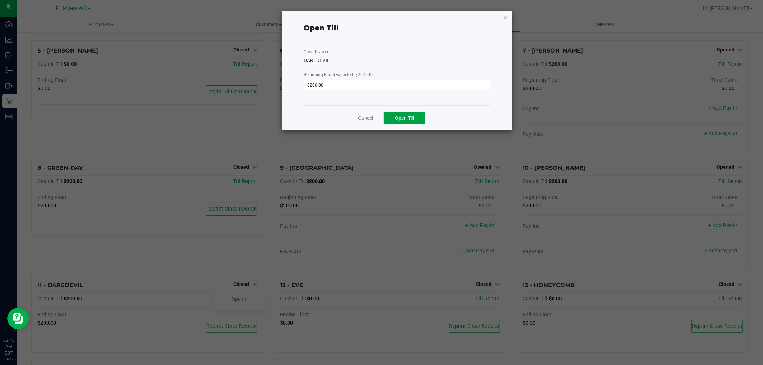
click at [399, 123] on button "Open Till" at bounding box center [404, 118] width 41 height 13
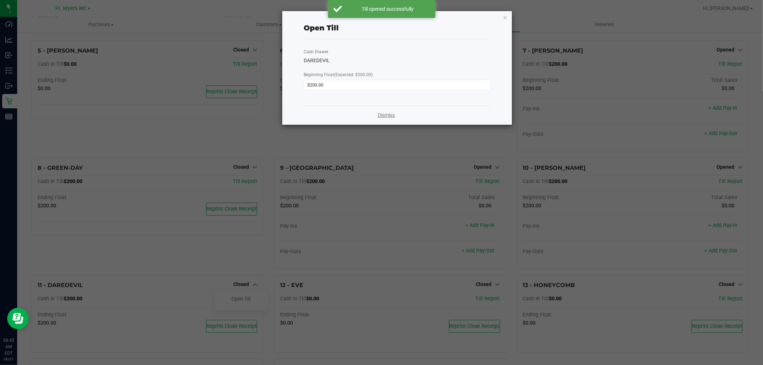
click at [392, 116] on link "Dismiss" at bounding box center [386, 116] width 17 height 8
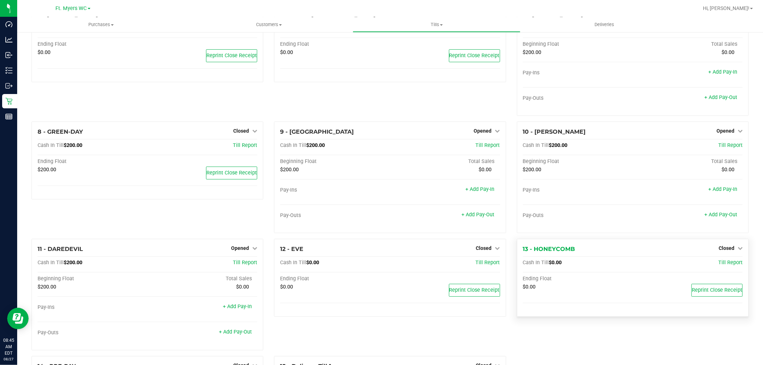
scroll to position [239, 0]
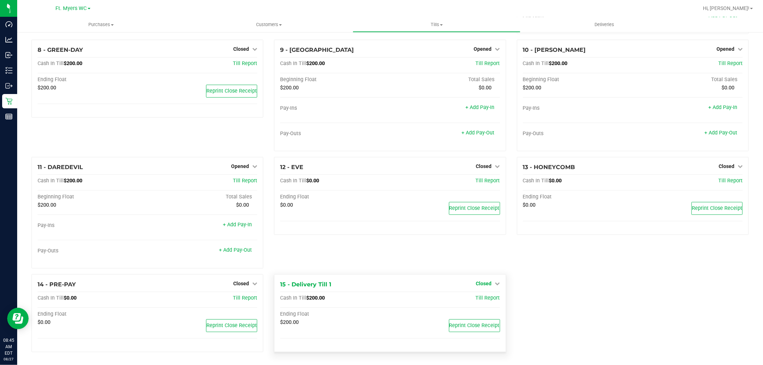
click at [488, 283] on link "Closed" at bounding box center [488, 284] width 24 height 6
click at [481, 299] on link "Open Till" at bounding box center [484, 299] width 19 height 6
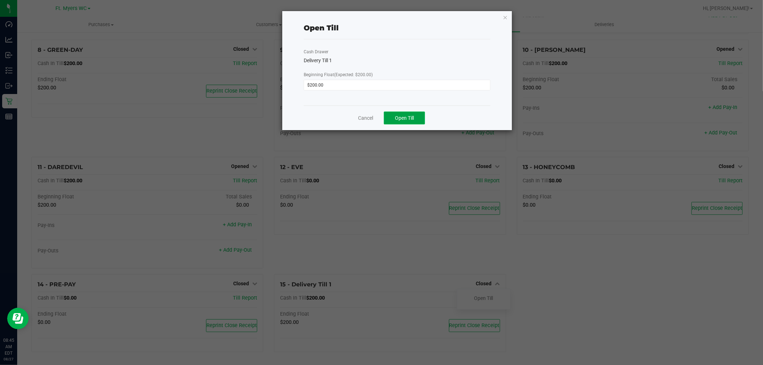
click at [401, 115] on span "Open Till" at bounding box center [404, 118] width 19 height 6
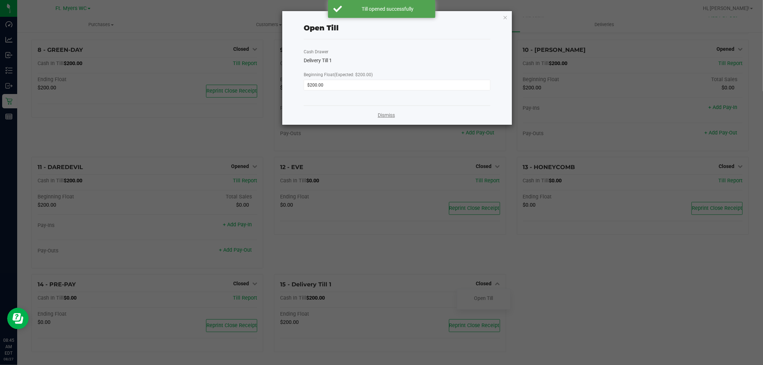
click at [389, 116] on link "Dismiss" at bounding box center [386, 116] width 17 height 8
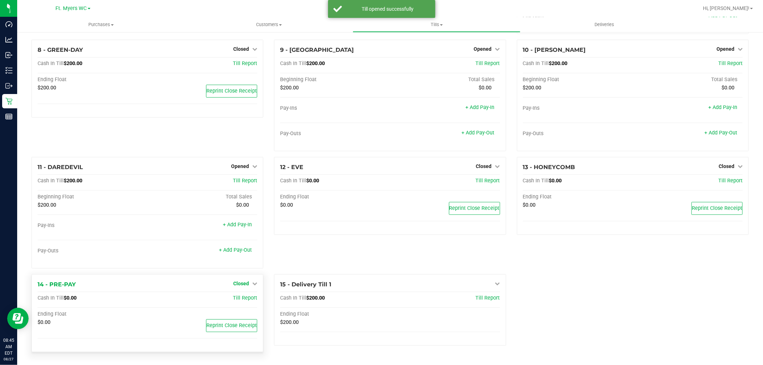
click at [240, 283] on span "Closed" at bounding box center [241, 284] width 16 height 6
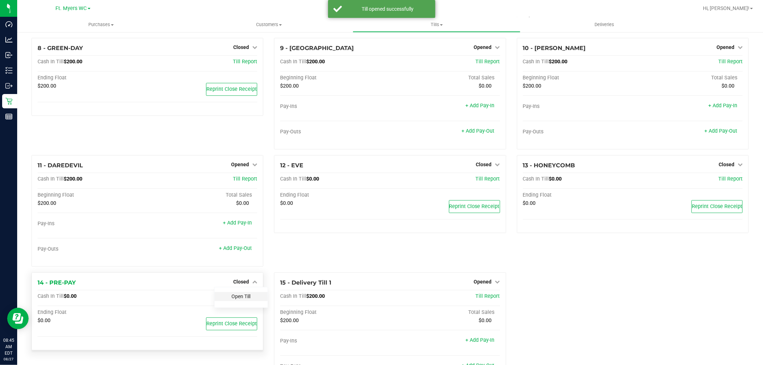
click at [236, 296] on link "Open Till" at bounding box center [241, 297] width 19 height 6
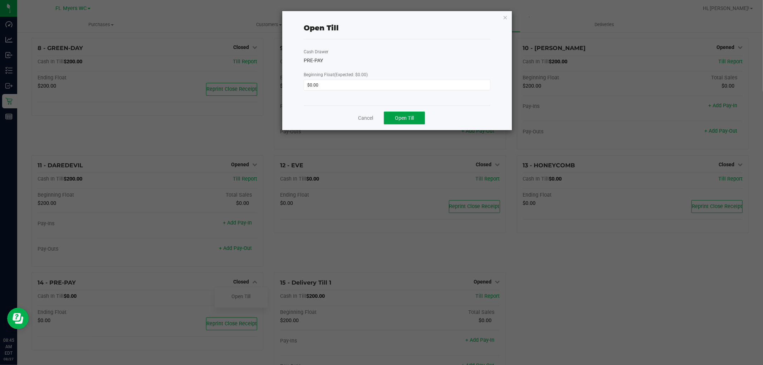
click at [405, 122] on button "Open Till" at bounding box center [404, 118] width 41 height 13
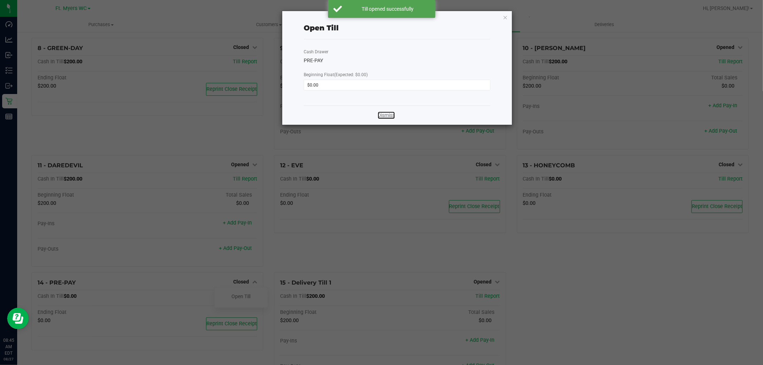
click at [389, 118] on link "Dismiss" at bounding box center [386, 116] width 17 height 8
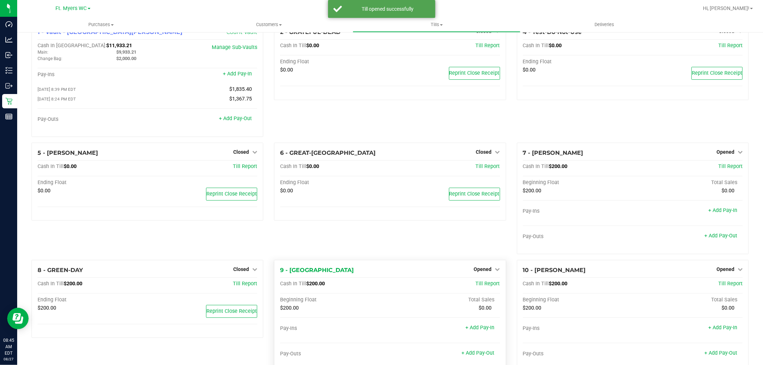
scroll to position [0, 0]
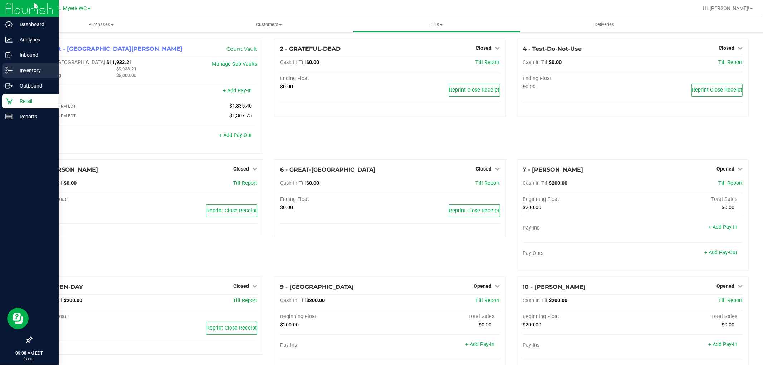
click at [19, 70] on p "Inventory" at bounding box center [34, 70] width 43 height 9
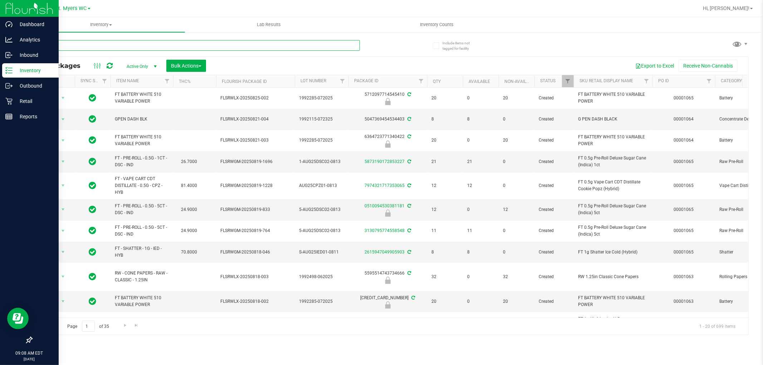
click at [162, 42] on input "text" at bounding box center [195, 45] width 329 height 11
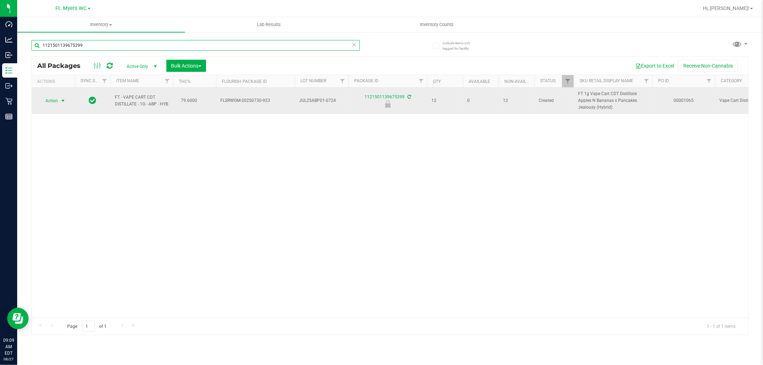
type input "1121501139675299"
click at [52, 105] on span "Action" at bounding box center [48, 101] width 19 height 10
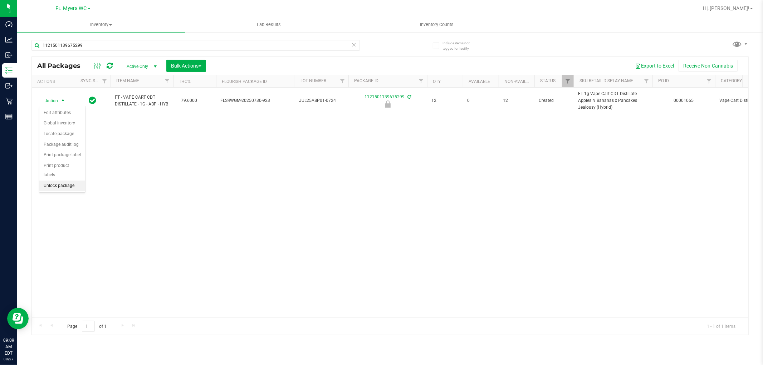
click at [65, 185] on li "Unlock package" at bounding box center [62, 186] width 46 height 11
click at [352, 43] on icon at bounding box center [354, 44] width 5 height 9
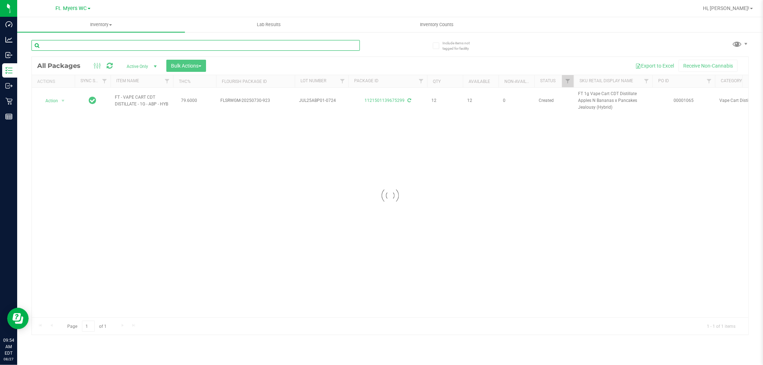
click at [226, 47] on input "text" at bounding box center [195, 45] width 329 height 11
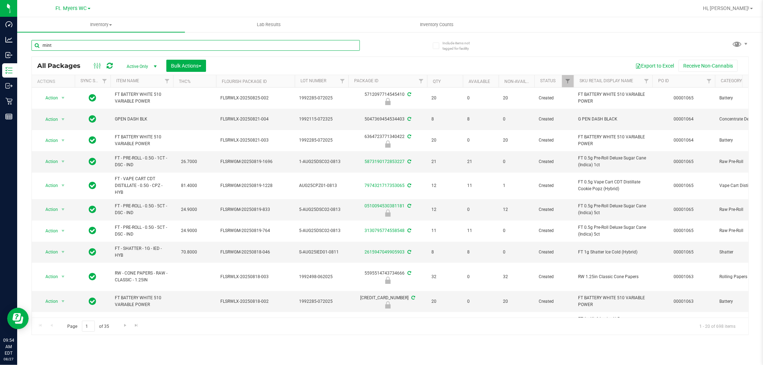
type input "mint"
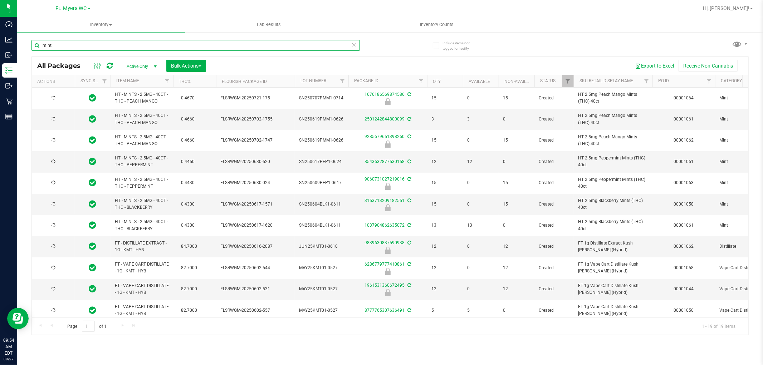
type input "2026-01-13"
type input "2025-12-28"
type input "2025-12-21"
type input "2025-12-16"
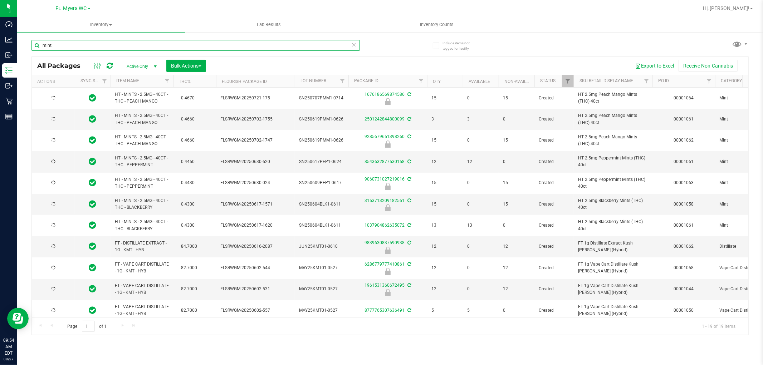
type input "2025-12-14"
type input "2025-11-24"
type input "2025-11-22"
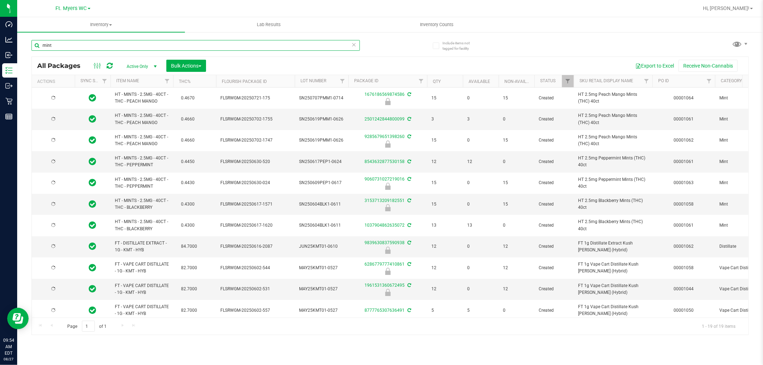
type input "2025-05-11"
click at [137, 48] on input "mint" at bounding box center [195, 45] width 329 height 11
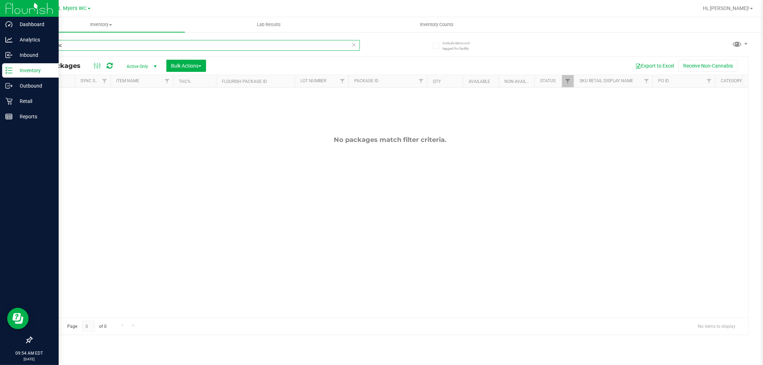
drag, startPoint x: 70, startPoint y: 44, endPoint x: 0, endPoint y: 2, distance: 82.2
click at [0, 8] on div "Dashboard Analytics Inbound Inventory Outbound Retail Reports 09:54 AM EDT 08/2…" at bounding box center [381, 182] width 763 height 365
type input "chocolate"
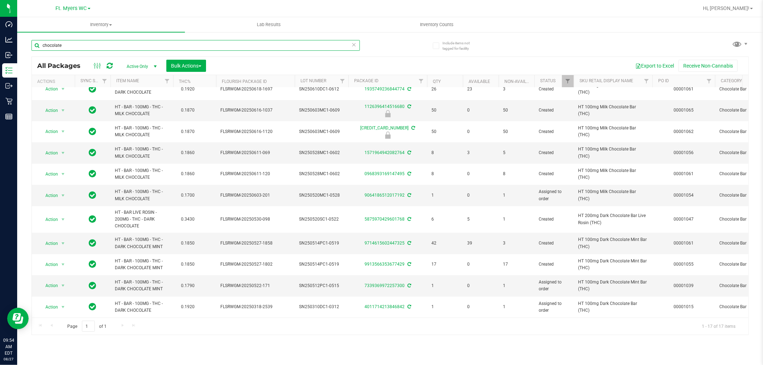
scroll to position [166, 0]
click at [62, 241] on span "select" at bounding box center [63, 244] width 6 height 6
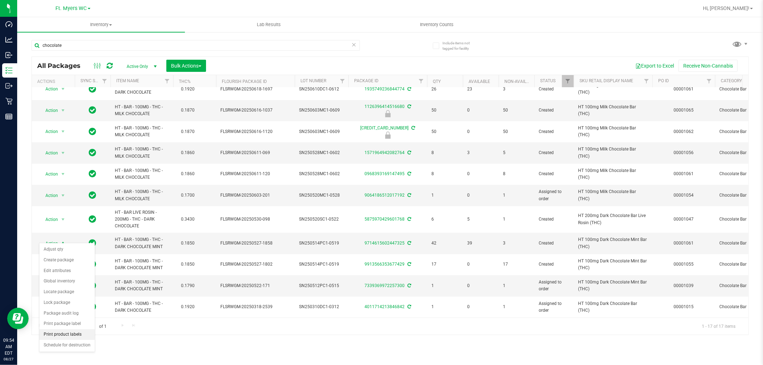
click at [66, 333] on li "Print product labels" at bounding box center [66, 335] width 55 height 11
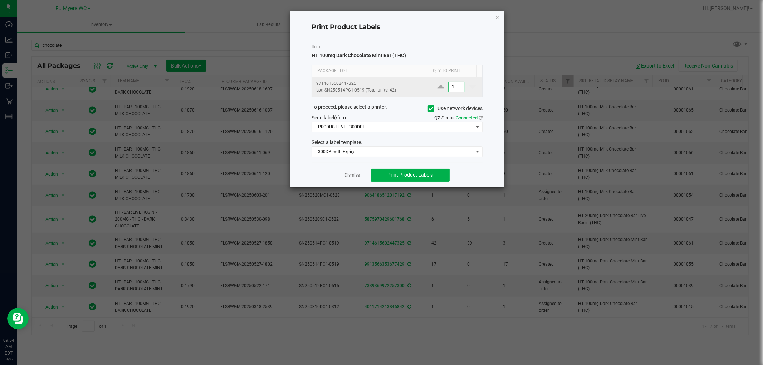
type input "1"
click at [408, 86] on p "9714615602447325" at bounding box center [371, 83] width 111 height 7
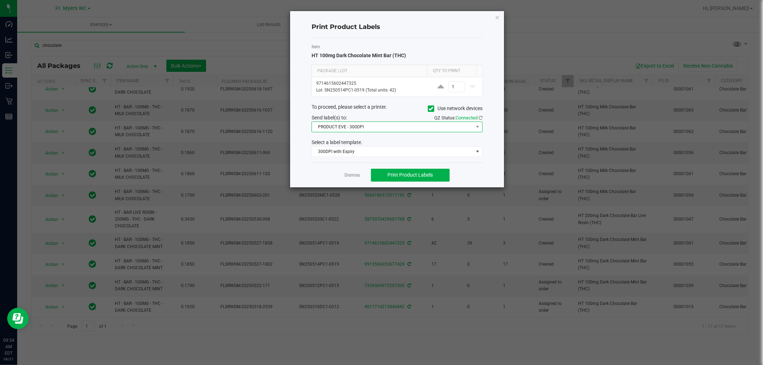
click at [428, 129] on span "PRODUCT EVE - 300DPI" at bounding box center [392, 127] width 161 height 10
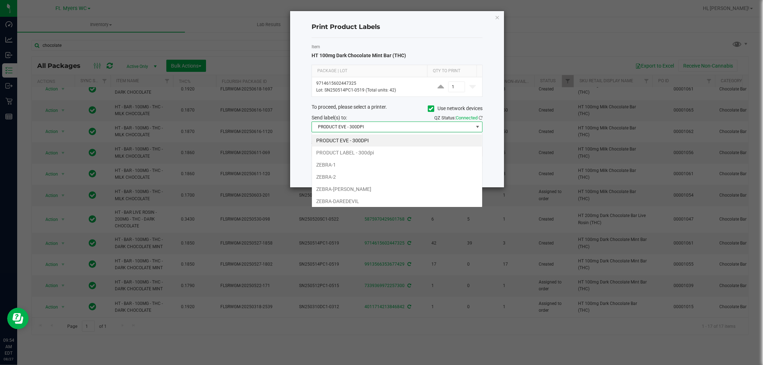
scroll to position [11, 171]
click at [366, 175] on li "ZEBRA-2" at bounding box center [397, 177] width 170 height 12
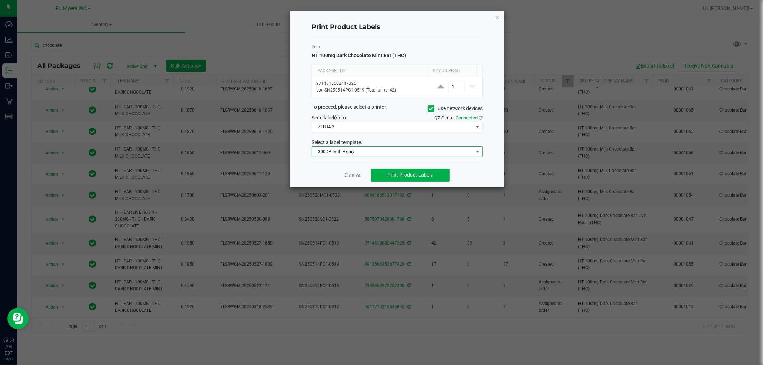
click at [430, 152] on span "300DPI with Expiry" at bounding box center [392, 152] width 161 height 10
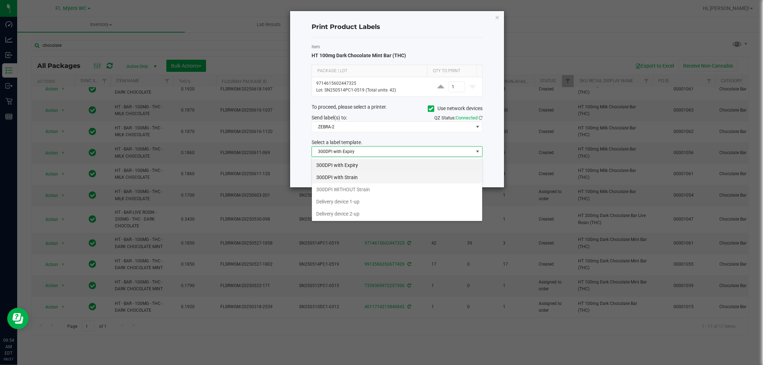
click at [356, 176] on li "300DPI with Strain" at bounding box center [397, 177] width 170 height 12
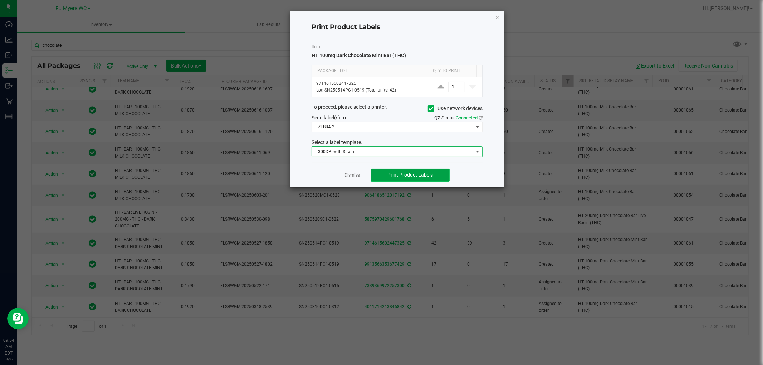
click at [419, 171] on button "Print Product Labels" at bounding box center [410, 175] width 79 height 13
click at [353, 174] on link "Dismiss" at bounding box center [352, 175] width 15 height 6
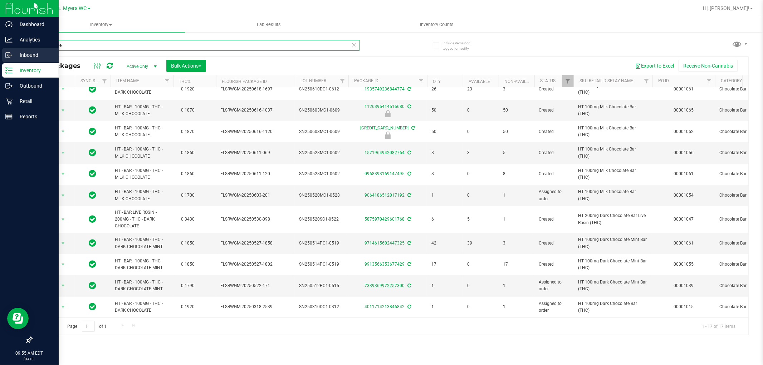
drag, startPoint x: 86, startPoint y: 48, endPoint x: 0, endPoint y: 52, distance: 86.3
click at [0, 52] on div "Dashboard Analytics Inbound Inventory Outbound Retail Reports 09:55 AM EDT 08/2…" at bounding box center [381, 182] width 763 height 365
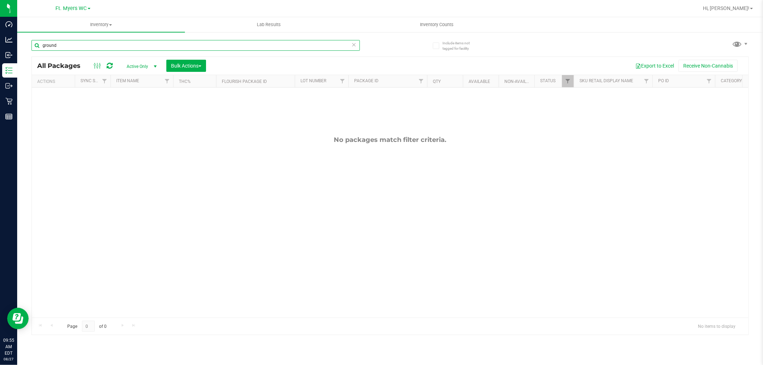
type input "ground"
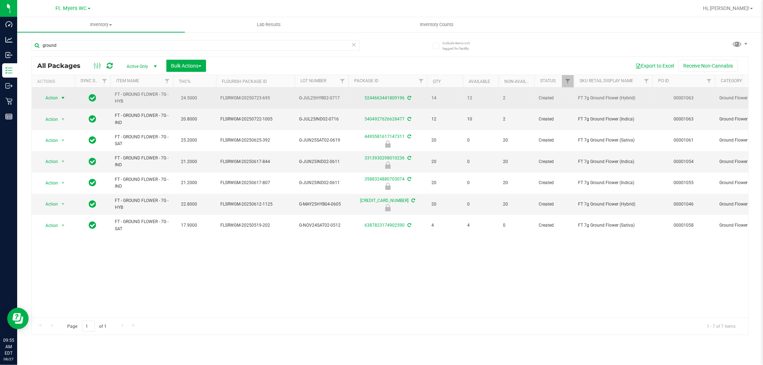
click at [57, 98] on span "Action" at bounding box center [48, 98] width 19 height 10
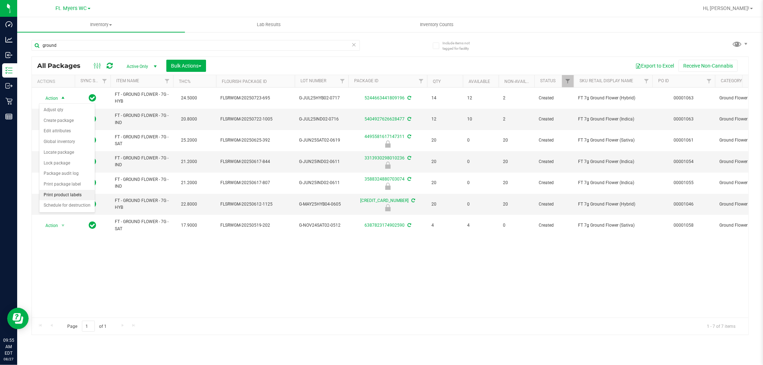
click at [73, 194] on li "Print product labels" at bounding box center [66, 195] width 55 height 11
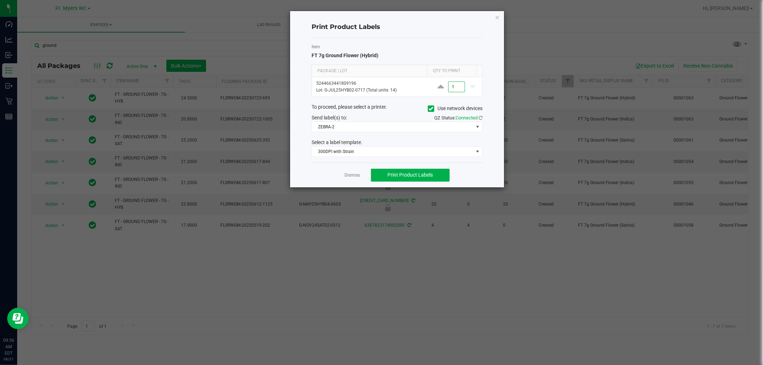
type input "1"
click at [432, 176] on button "Print Product Labels" at bounding box center [410, 175] width 79 height 13
click at [353, 180] on div "Dismiss Print Product Labels" at bounding box center [397, 175] width 171 height 25
click at [352, 172] on link "Dismiss" at bounding box center [352, 175] width 15 height 6
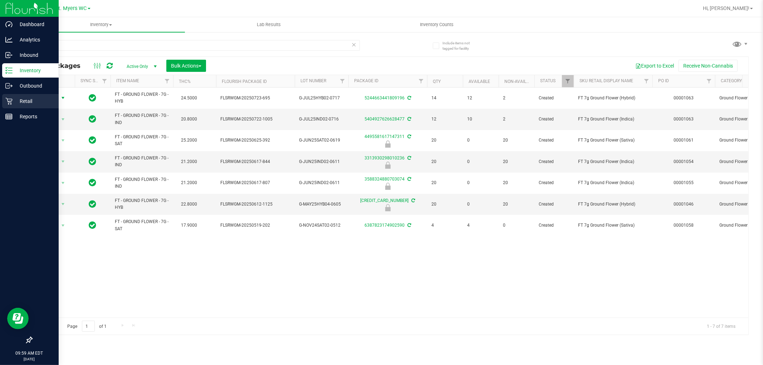
click at [16, 99] on p "Retail" at bounding box center [34, 101] width 43 height 9
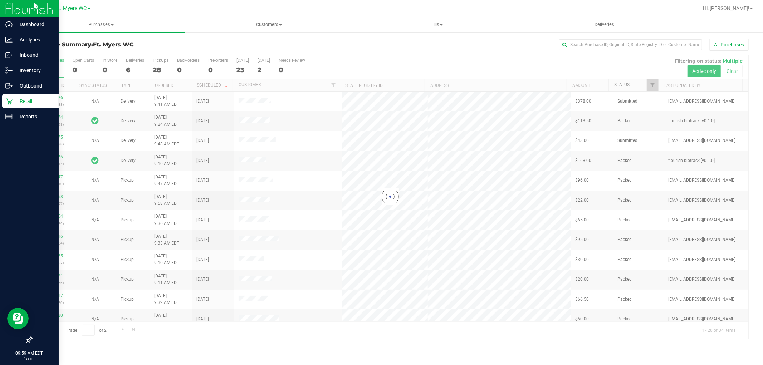
click at [627, 86] on link "Status" at bounding box center [621, 84] width 15 height 5
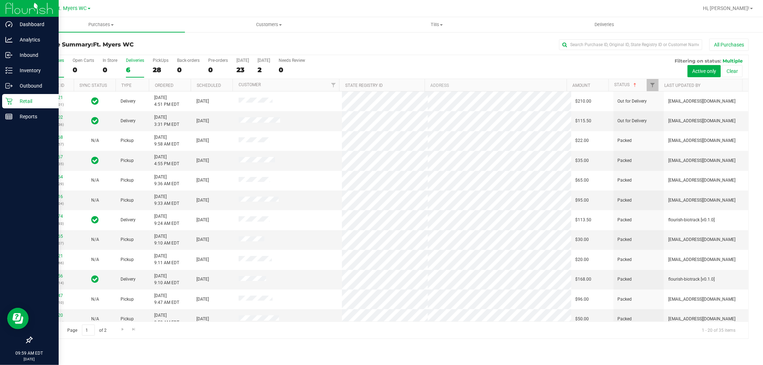
click at [130, 69] on div "6" at bounding box center [135, 70] width 18 height 8
click at [0, 0] on input "Deliveries 6" at bounding box center [0, 0] width 0 height 0
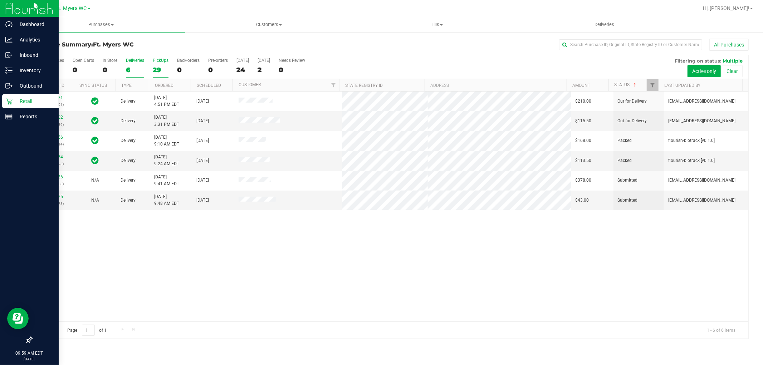
click at [161, 66] on div "29" at bounding box center [161, 70] width 16 height 8
click at [0, 0] on input "PickUps 29" at bounding box center [0, 0] width 0 height 0
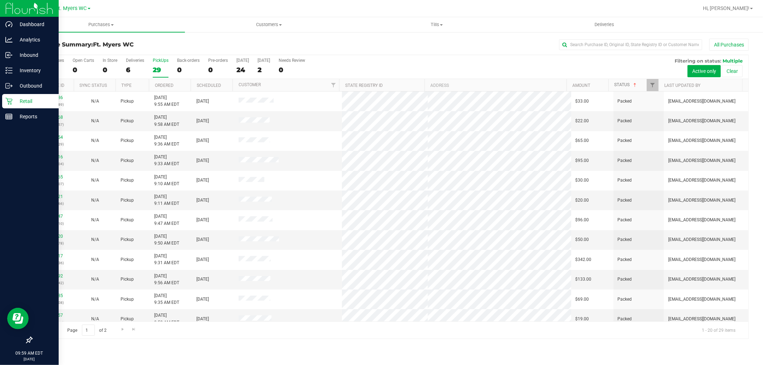
click at [627, 84] on link "Status" at bounding box center [626, 84] width 24 height 5
click at [19, 63] on div "Inventory" at bounding box center [30, 70] width 57 height 14
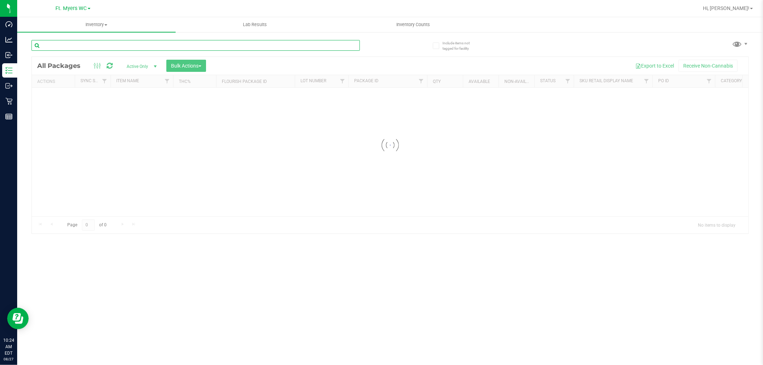
click at [93, 45] on input "text" at bounding box center [195, 45] width 329 height 11
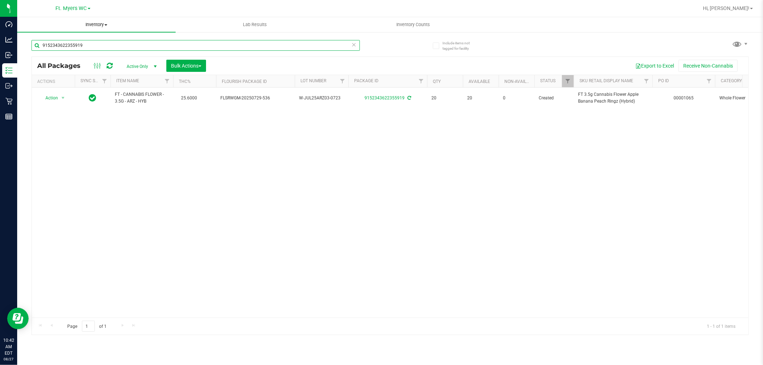
type input "9152343622355919"
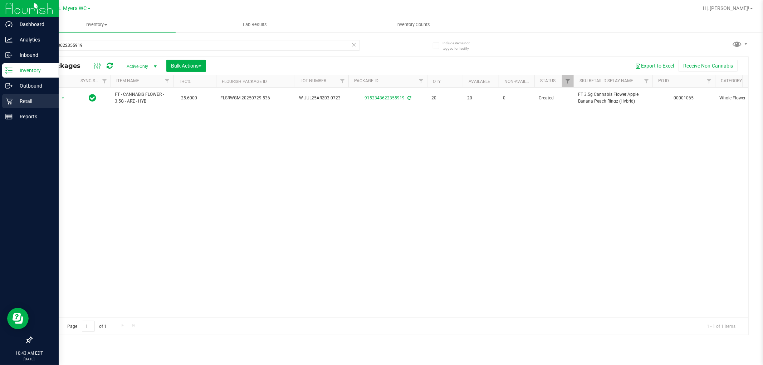
click at [11, 102] on icon at bounding box center [8, 101] width 7 height 7
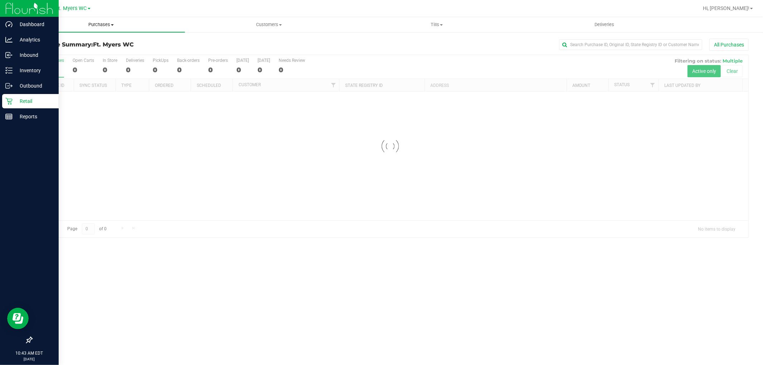
click at [105, 24] on span "Purchases" at bounding box center [101, 24] width 168 height 6
click at [110, 50] on li "Fulfillment" at bounding box center [101, 52] width 168 height 9
